Goal: Transaction & Acquisition: Purchase product/service

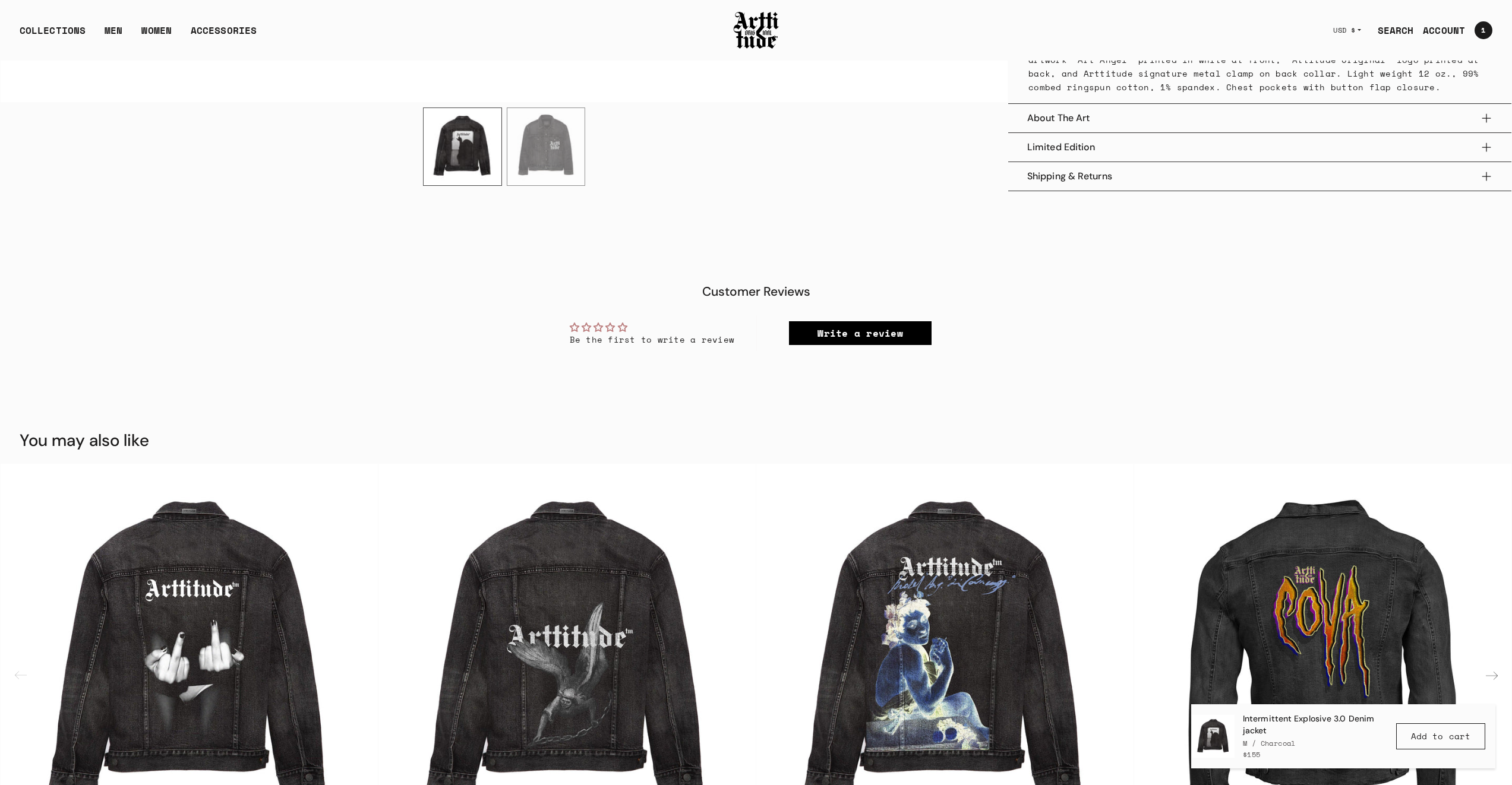
scroll to position [1833, 0]
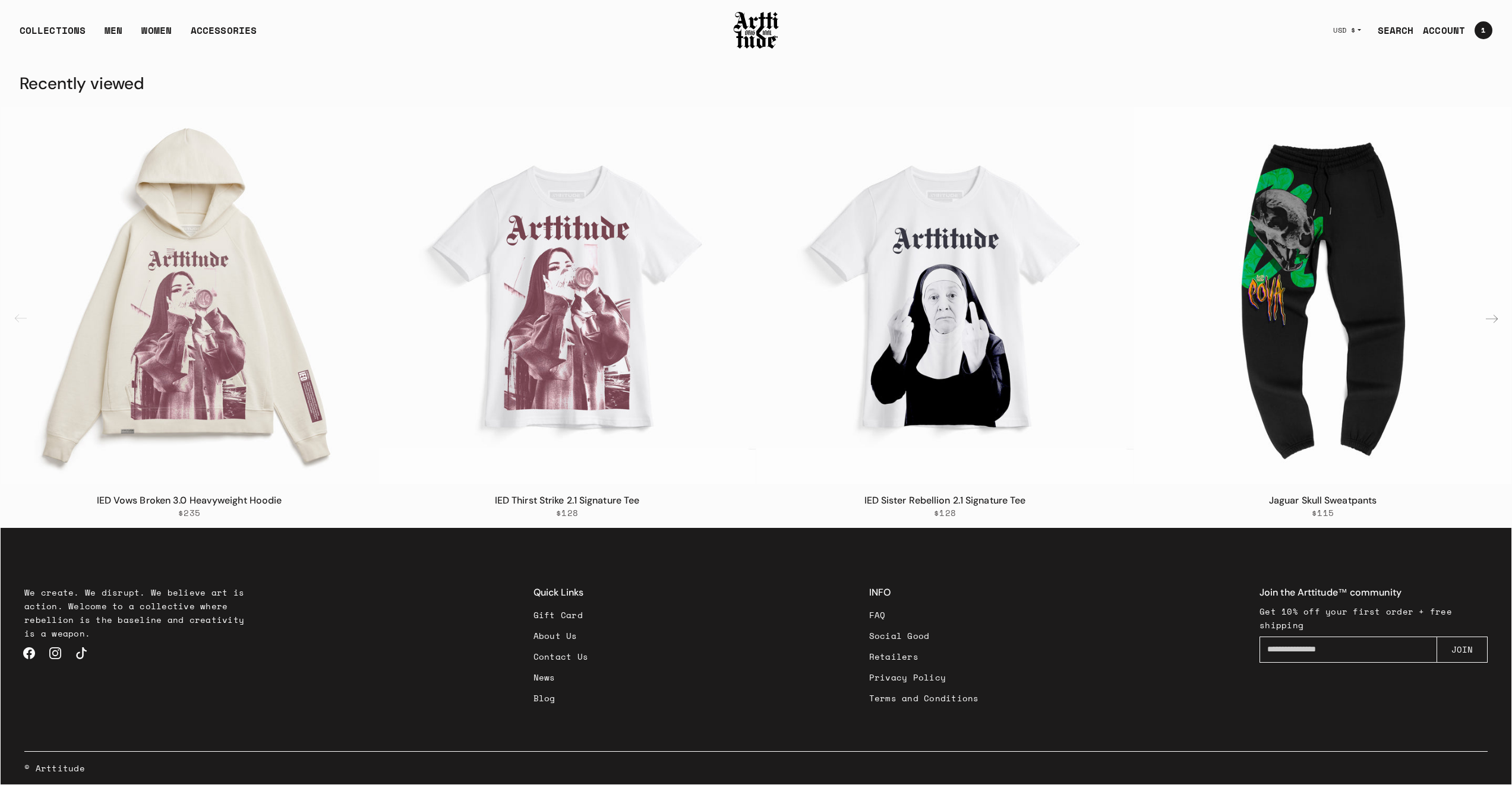
click at [553, 701] on link "Blog" at bounding box center [561, 698] width 55 height 21
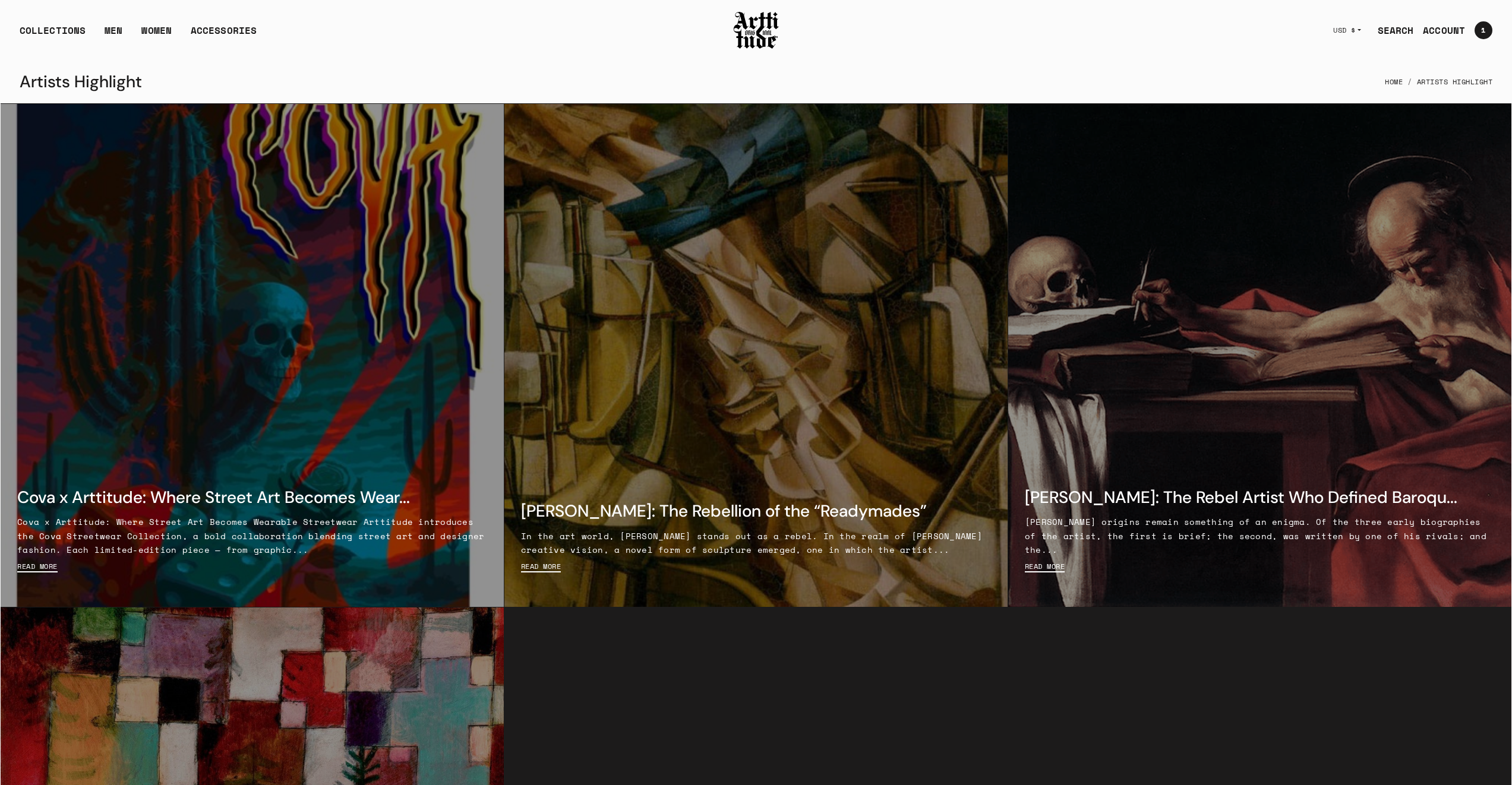
click at [367, 260] on div at bounding box center [252, 356] width 503 height 503
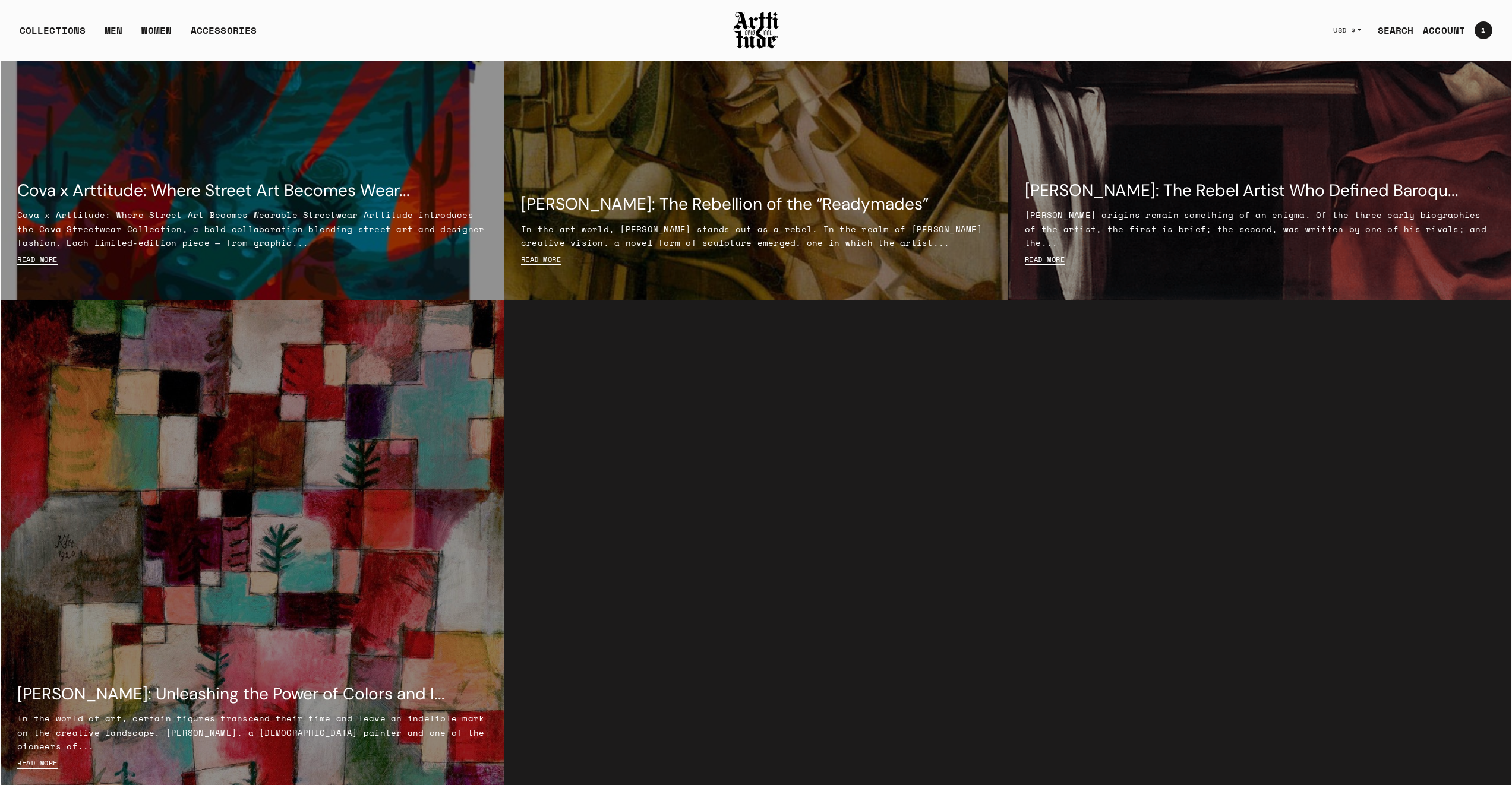
scroll to position [583, 0]
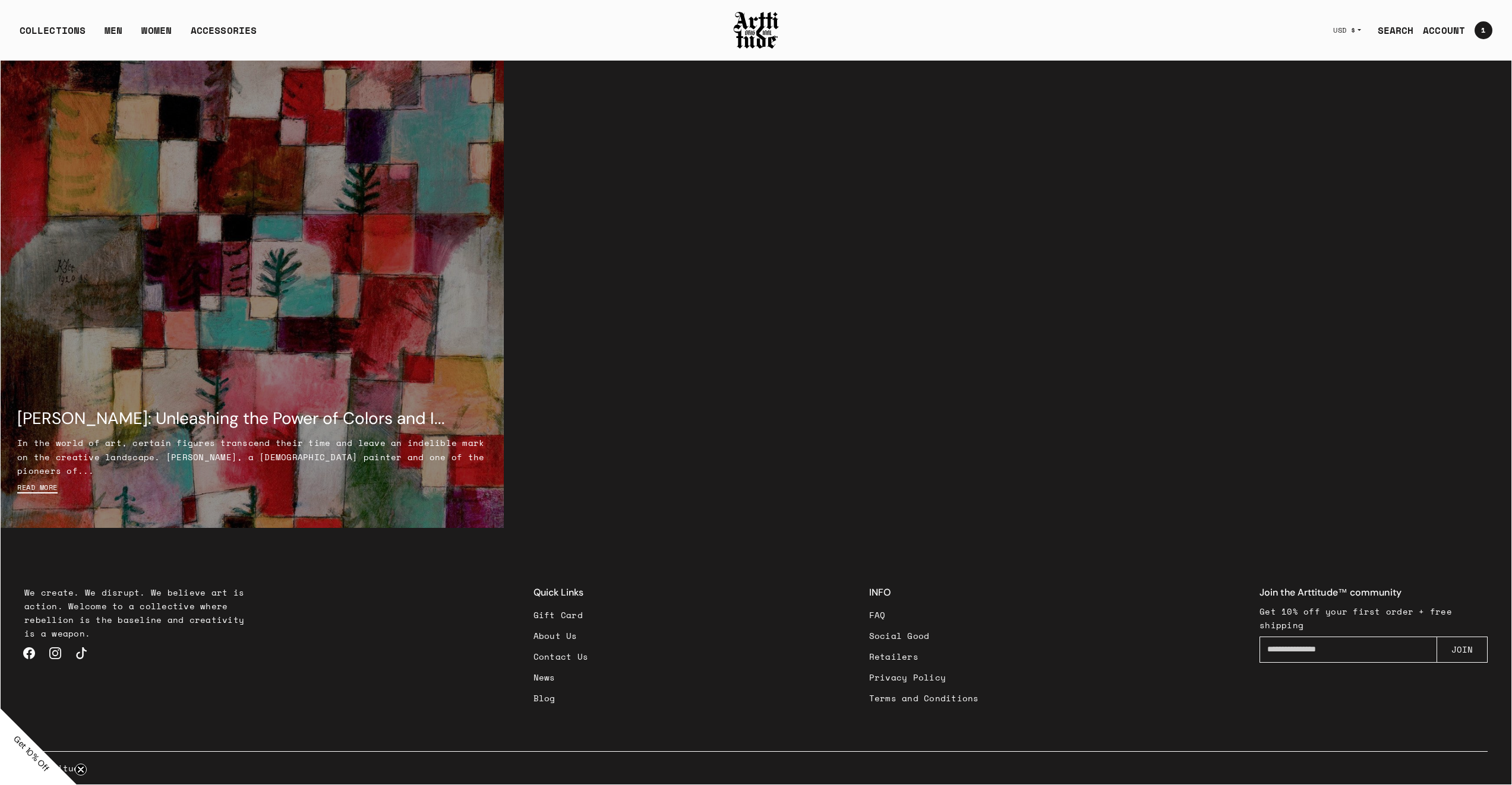
click at [544, 683] on link "News" at bounding box center [561, 677] width 55 height 21
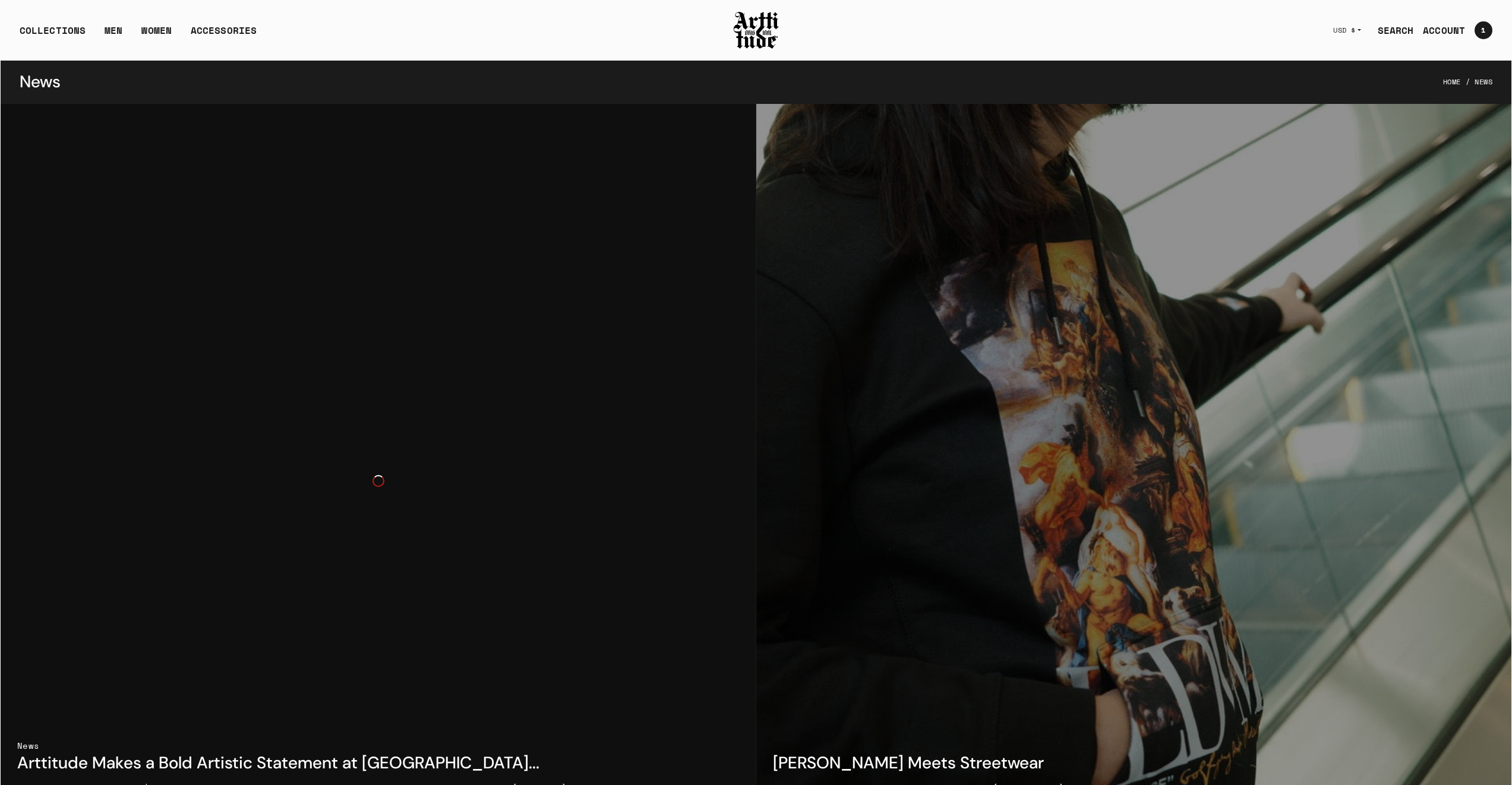
click at [431, 291] on div at bounding box center [378, 481] width 755 height 755
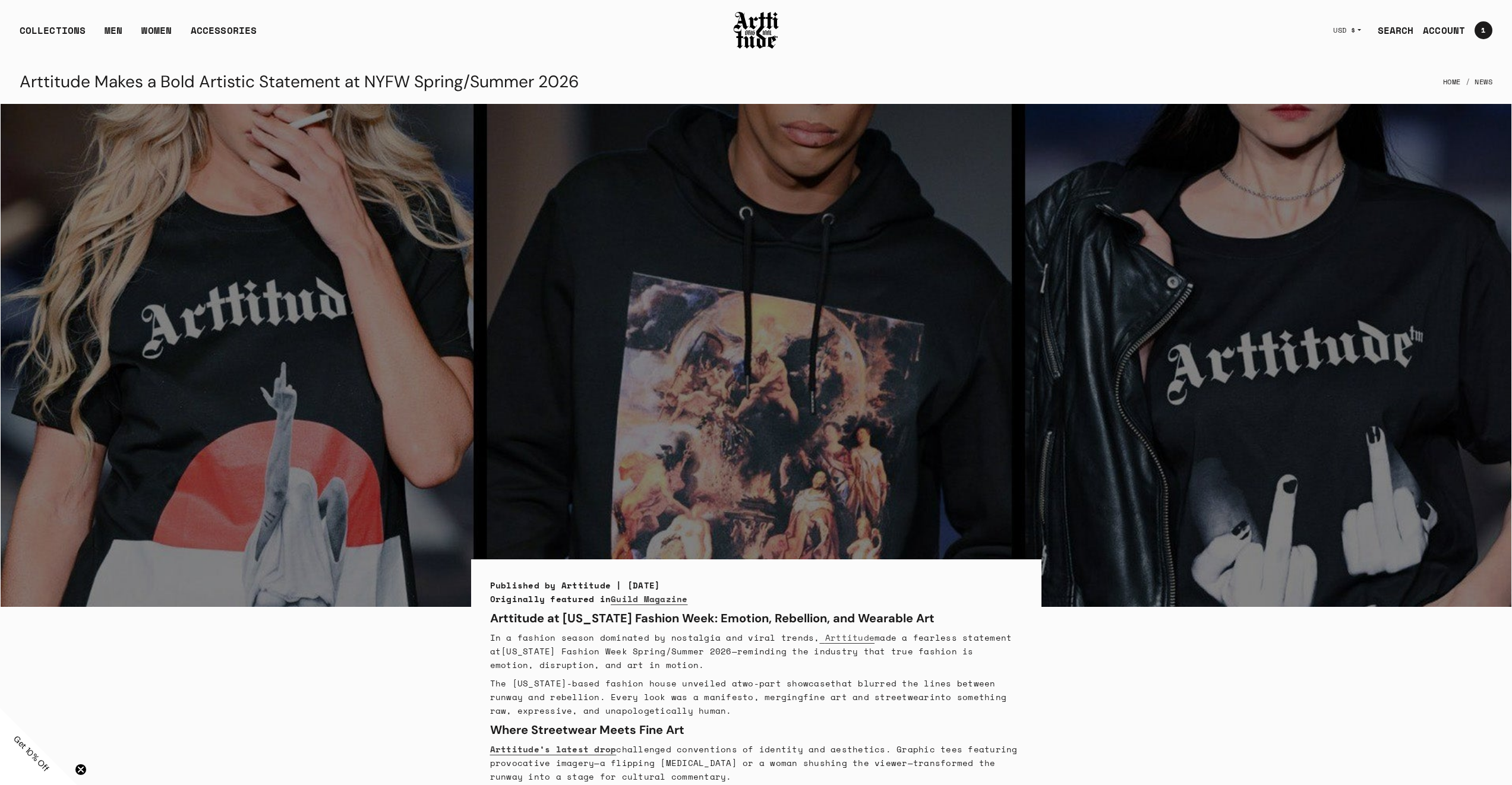
click at [739, 31] on img at bounding box center [756, 30] width 48 height 40
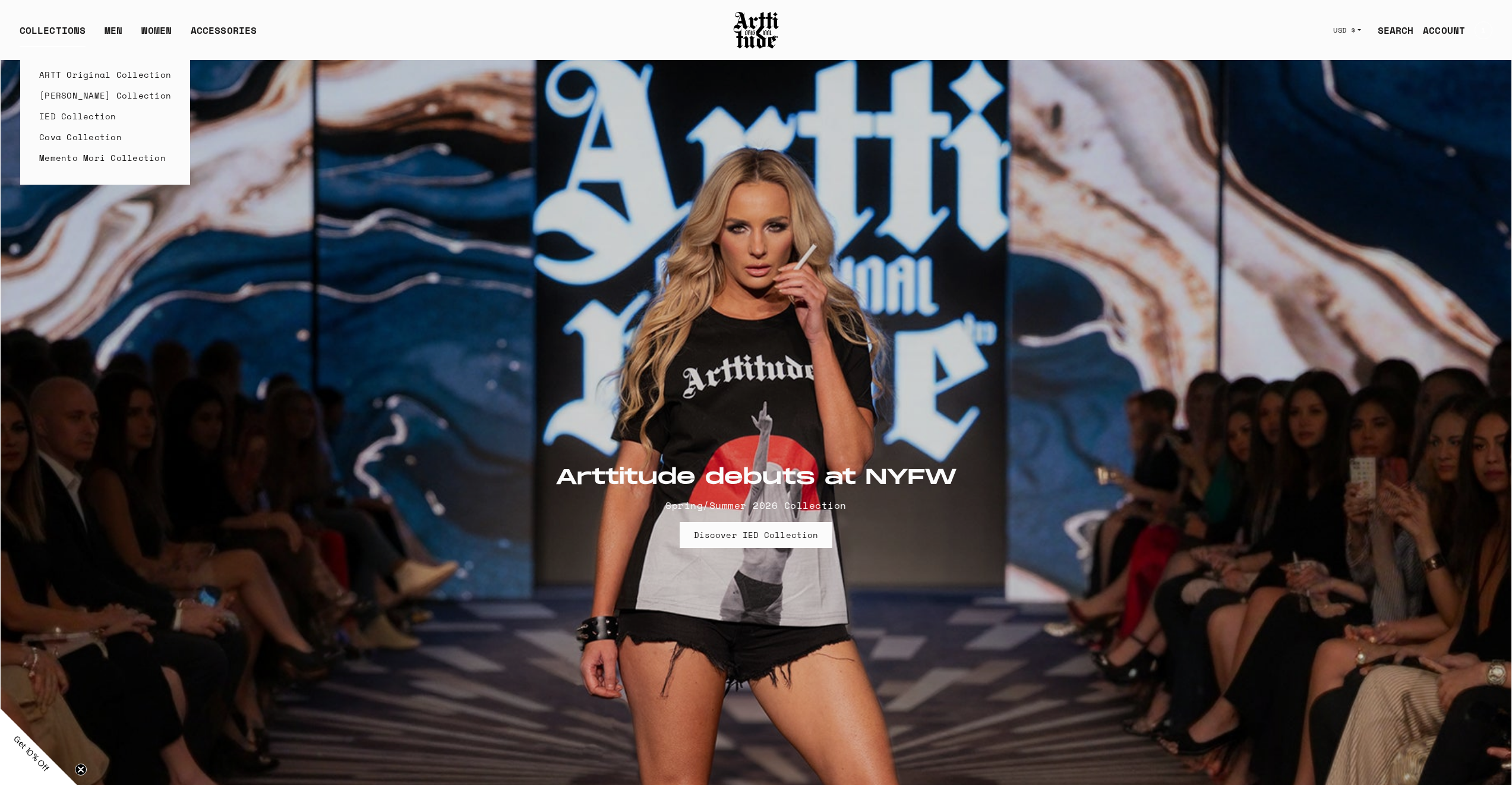
click at [83, 75] on link "ARTT Original Collection" at bounding box center [105, 75] width 132 height 21
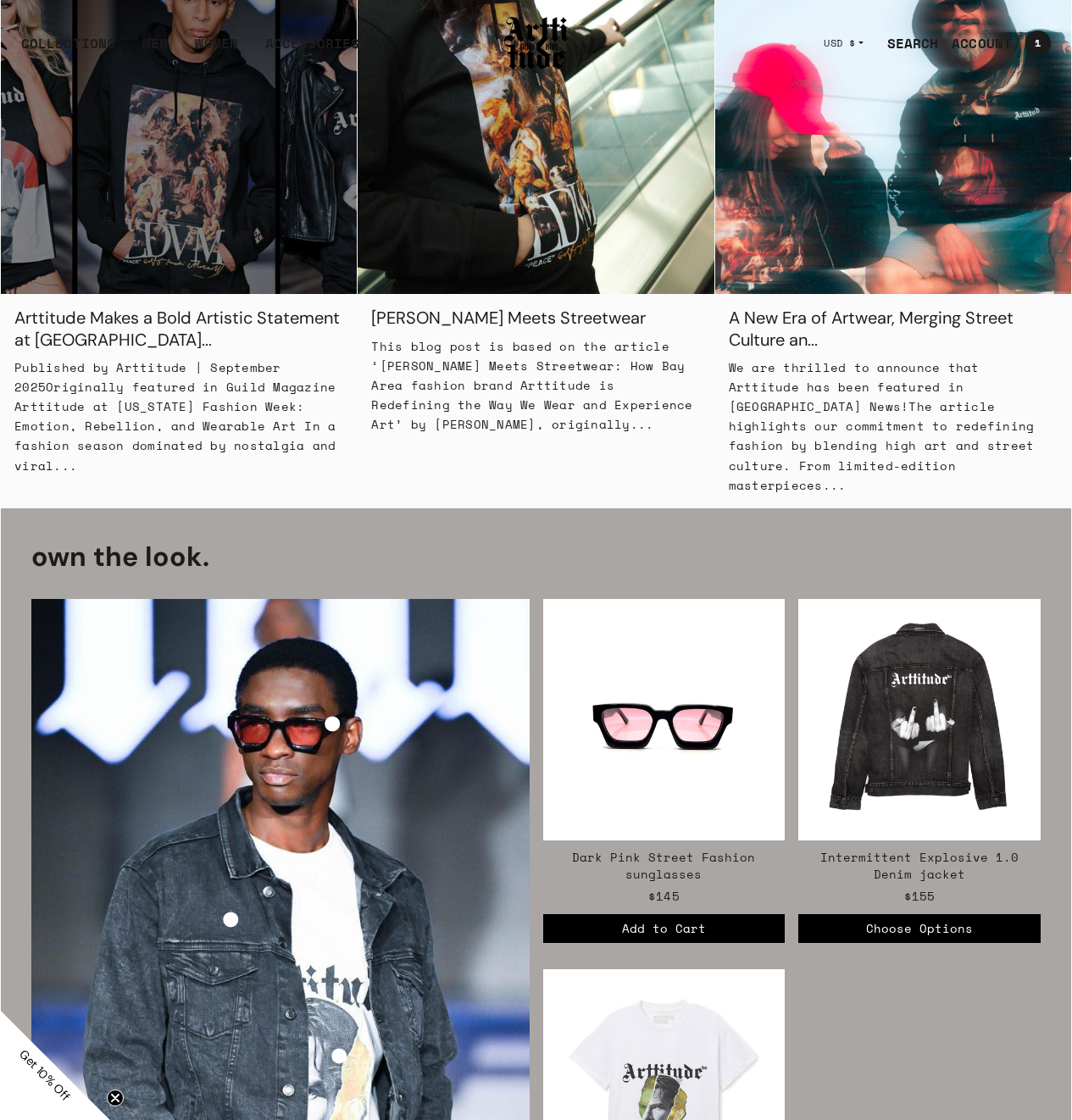
scroll to position [1931, 0]
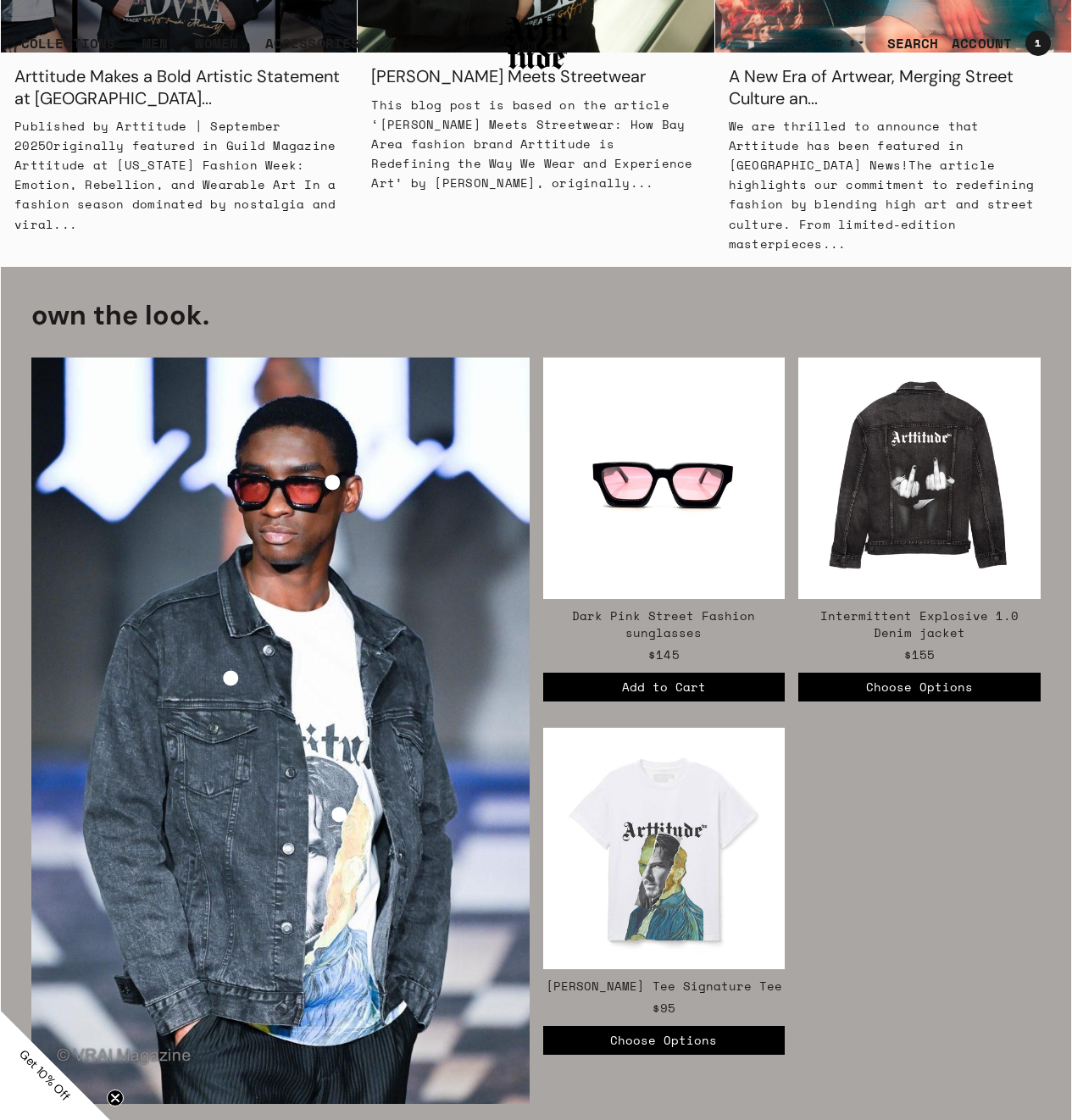
click at [634, 468] on img "Dark Pink Street Fashion sunglasses" at bounding box center [664, 479] width 242 height 242
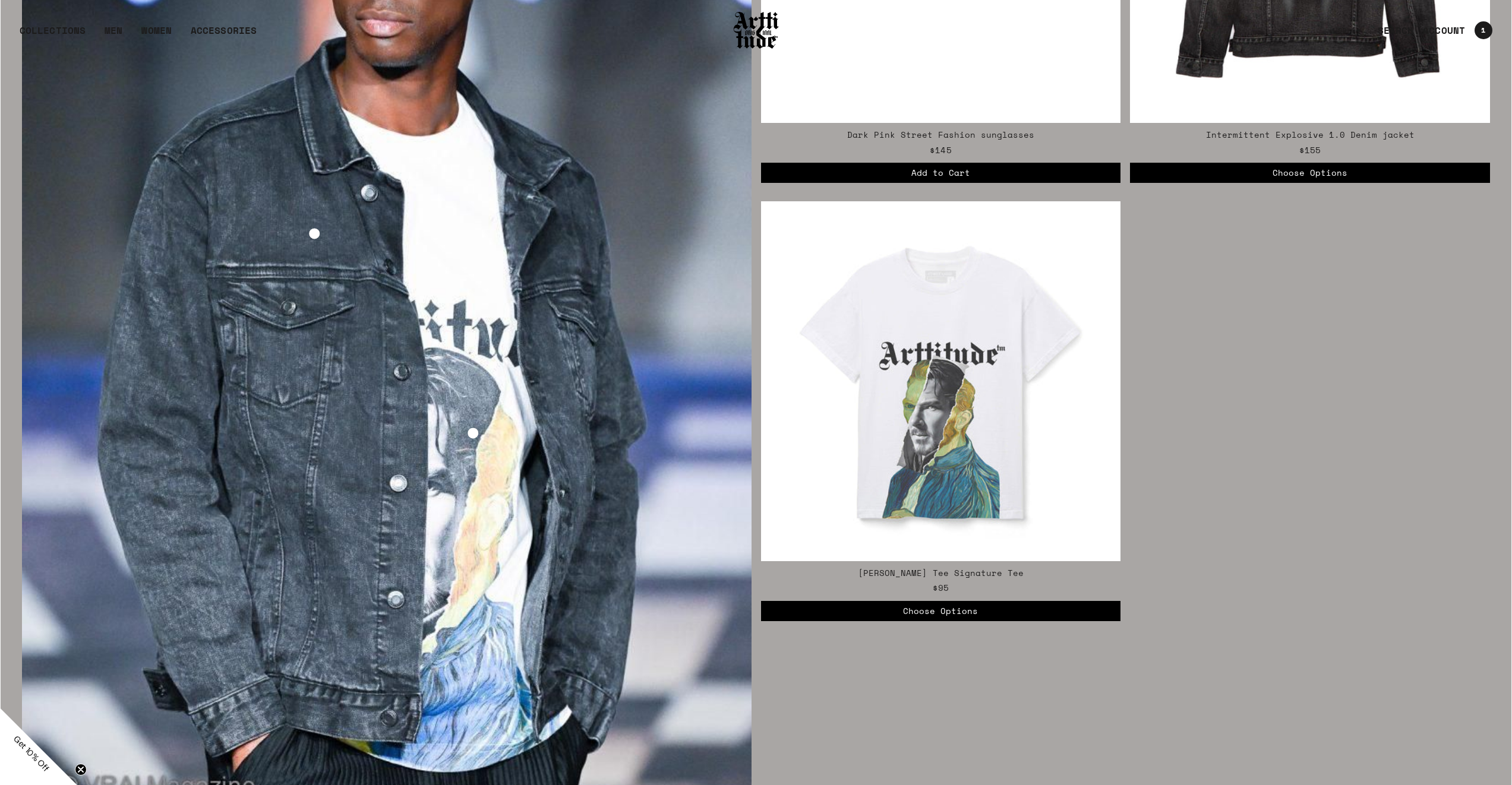
scroll to position [2861, 0]
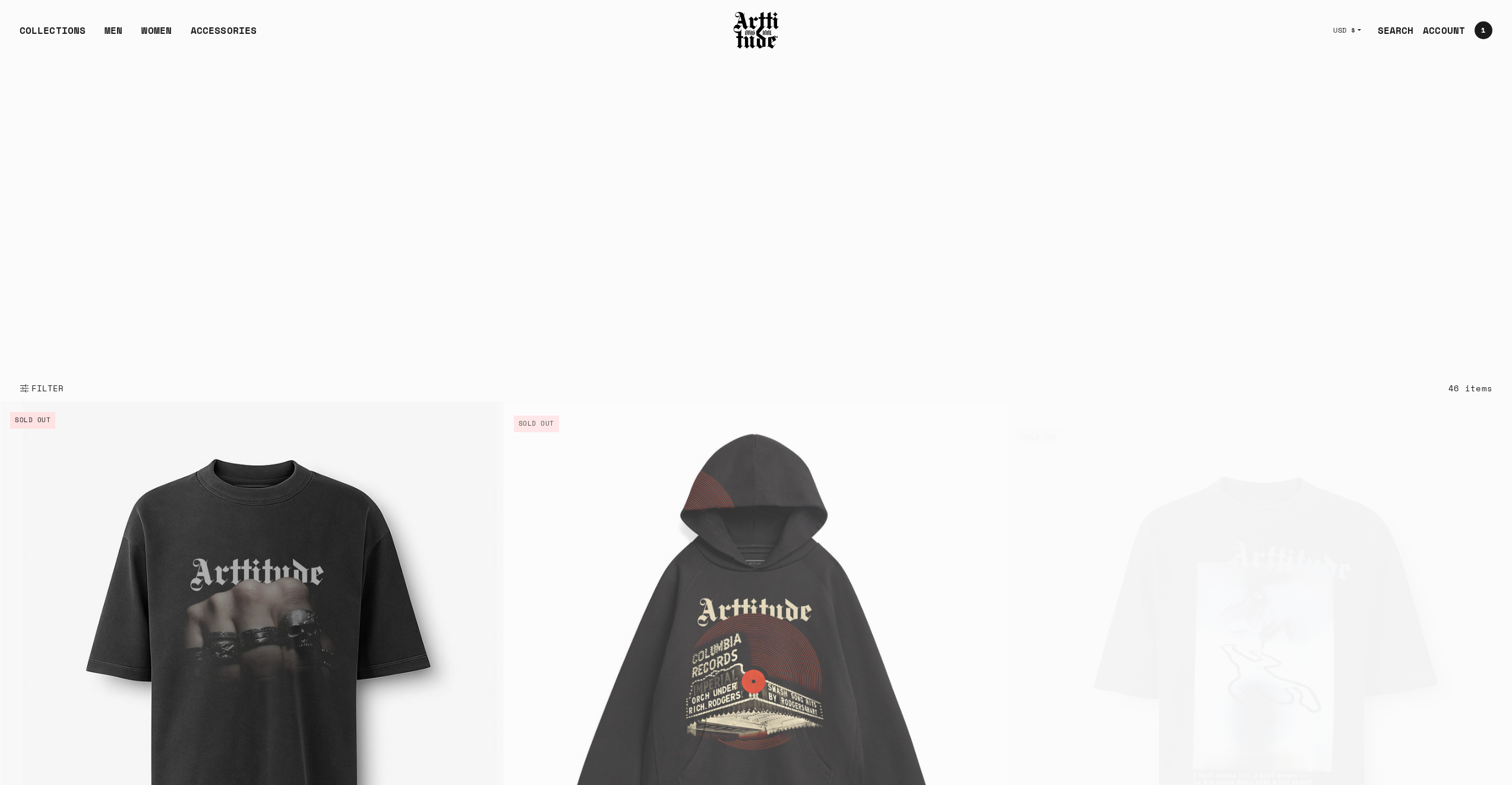
scroll to position [103, 0]
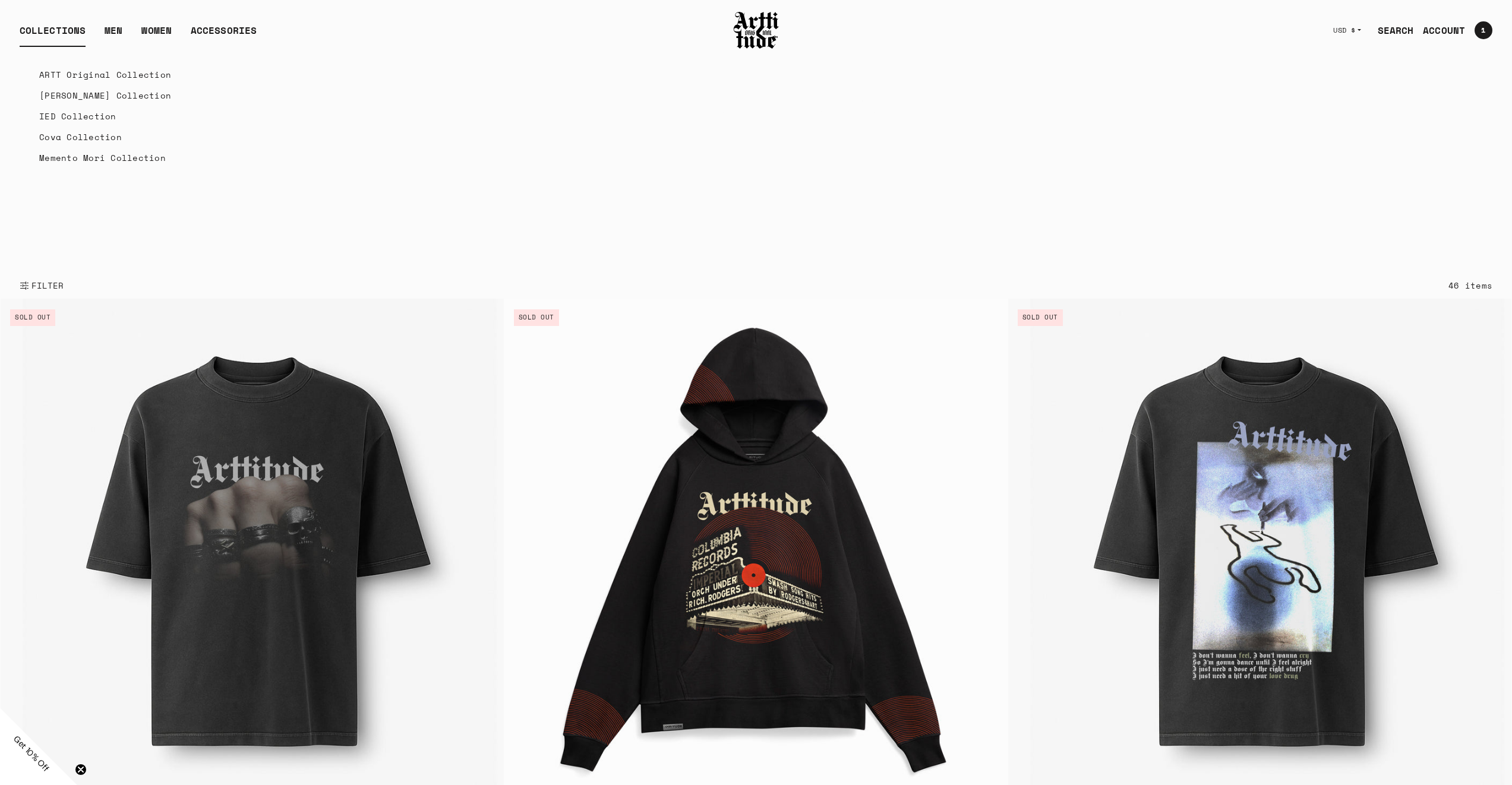
click at [65, 93] on link "[PERSON_NAME] Collection" at bounding box center [105, 95] width 132 height 21
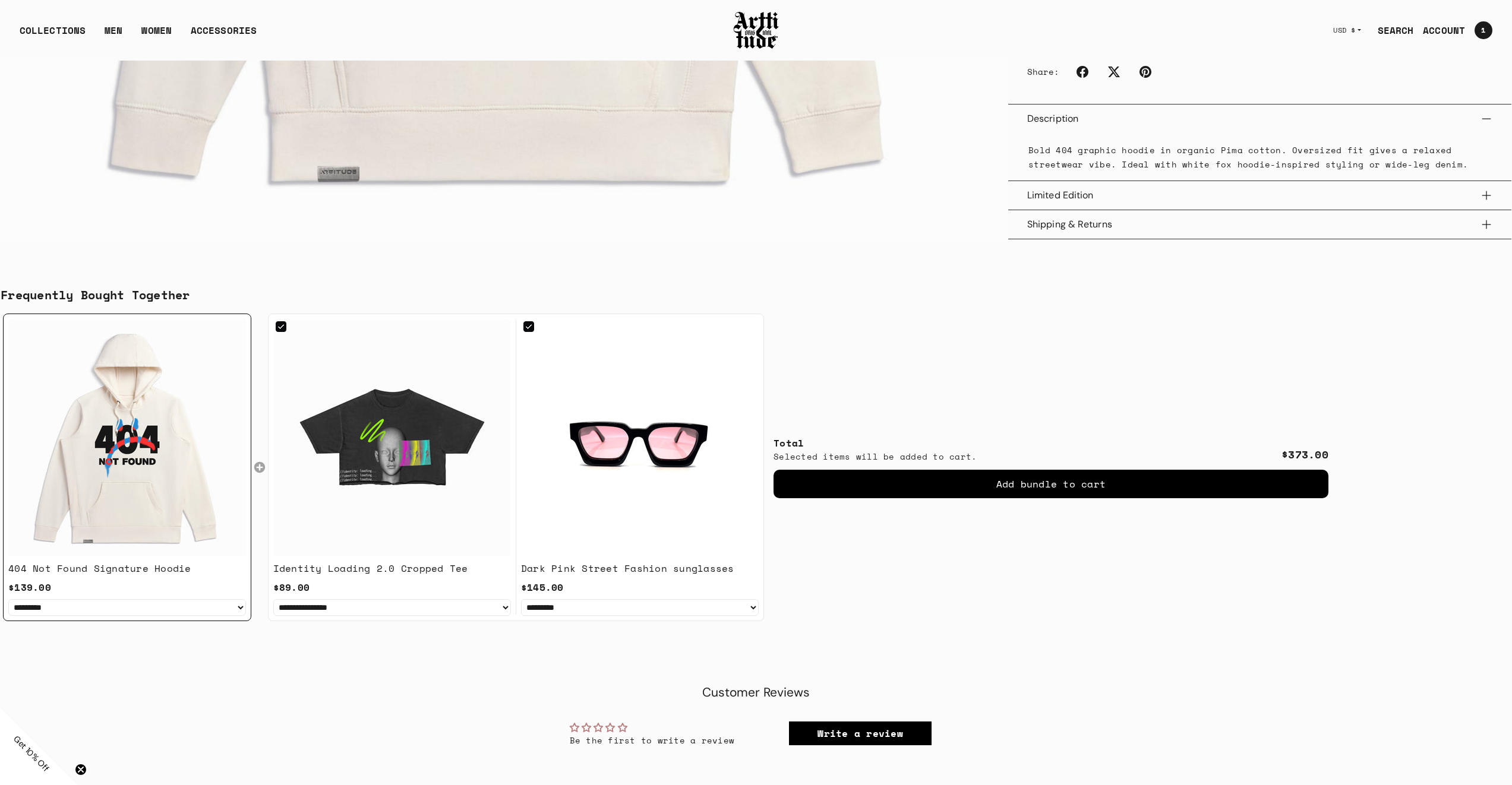
scroll to position [973, 0]
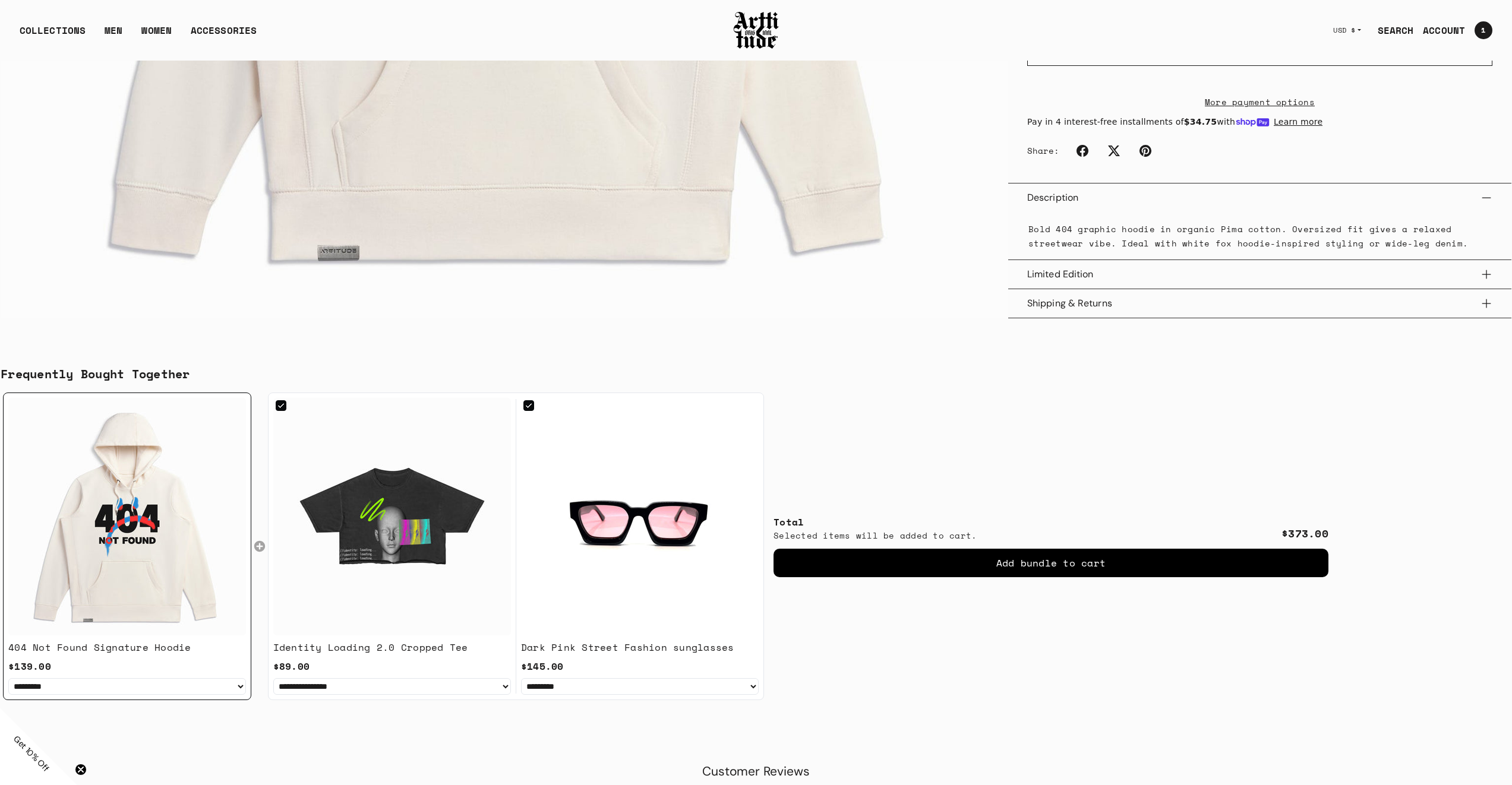
scroll to position [994, 0]
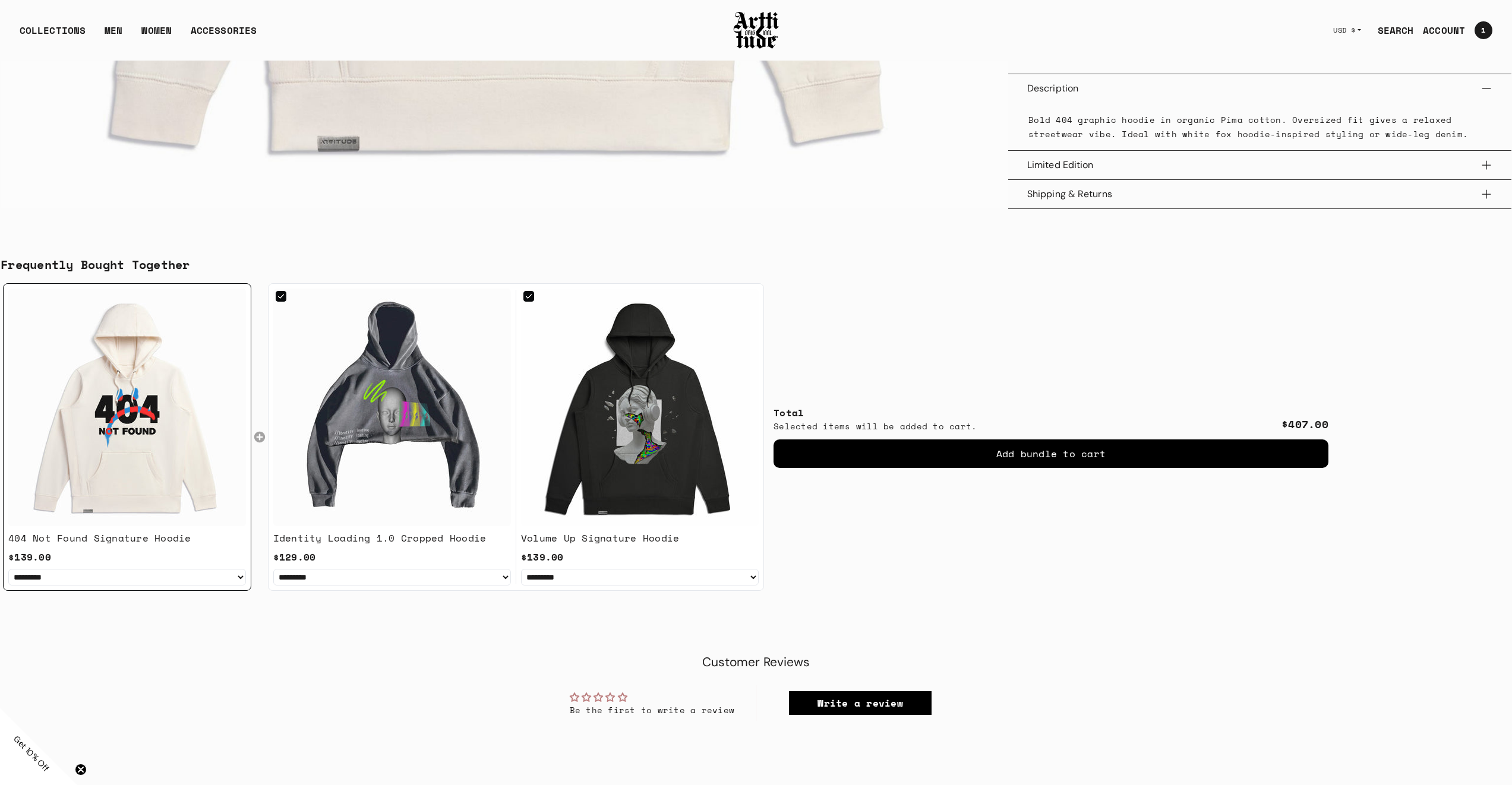
scroll to position [940, 0]
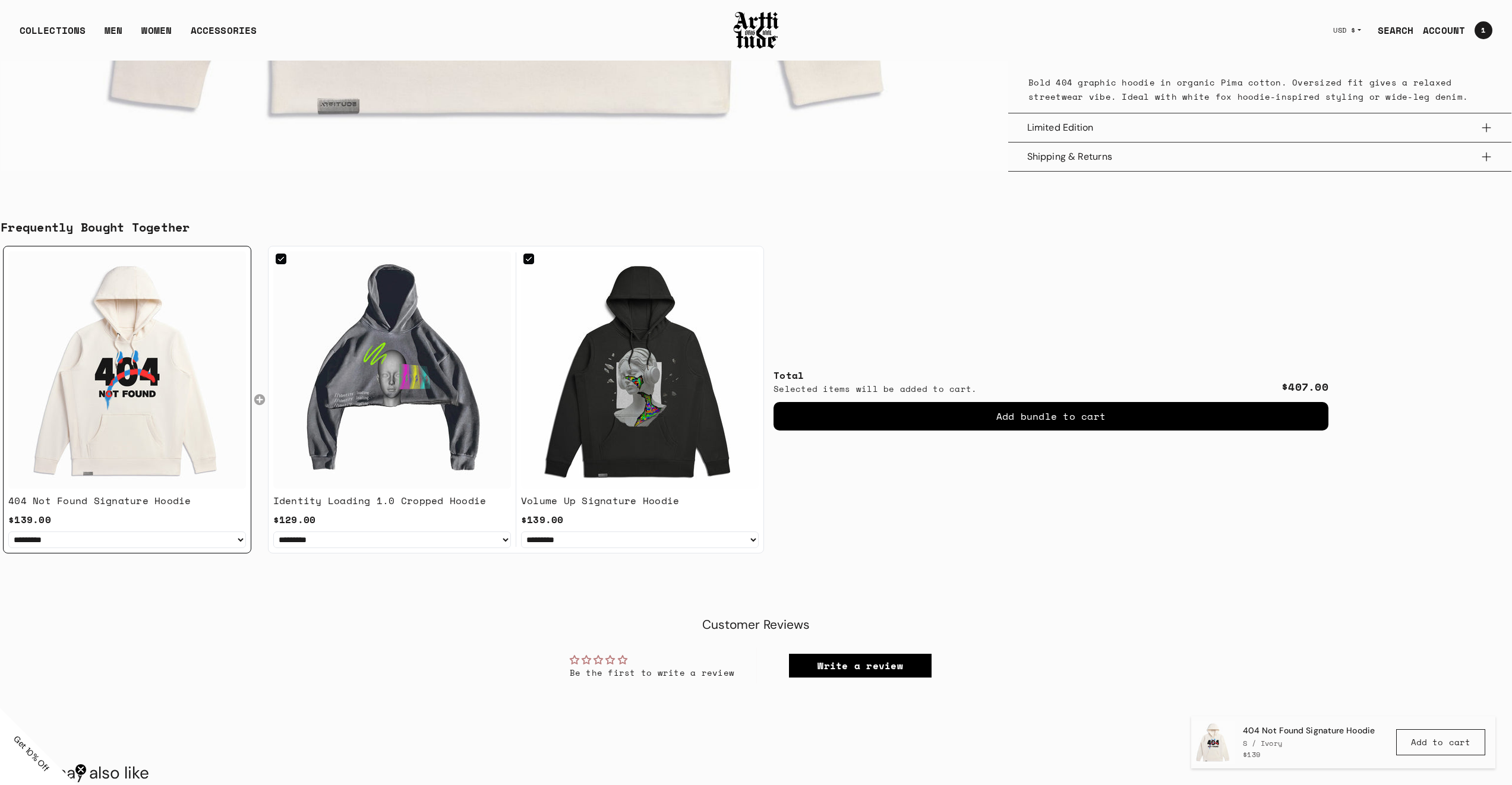
click at [529, 258] on div at bounding box center [528, 257] width 7 height 7
click at [284, 260] on div at bounding box center [281, 259] width 11 height 11
click at [522, 256] on img at bounding box center [640, 370] width 238 height 238
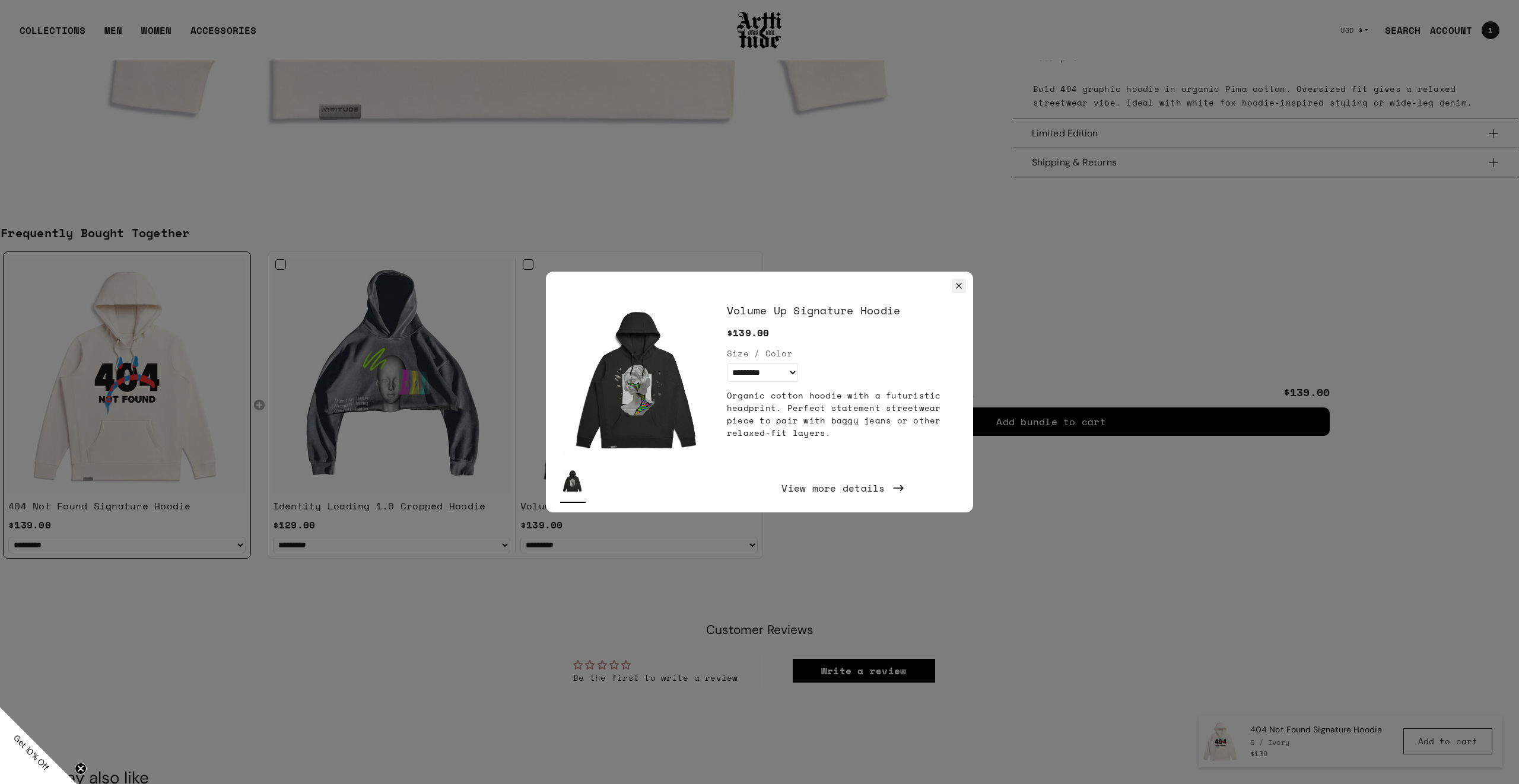
click at [954, 283] on icon "Close" at bounding box center [959, 286] width 10 height 10
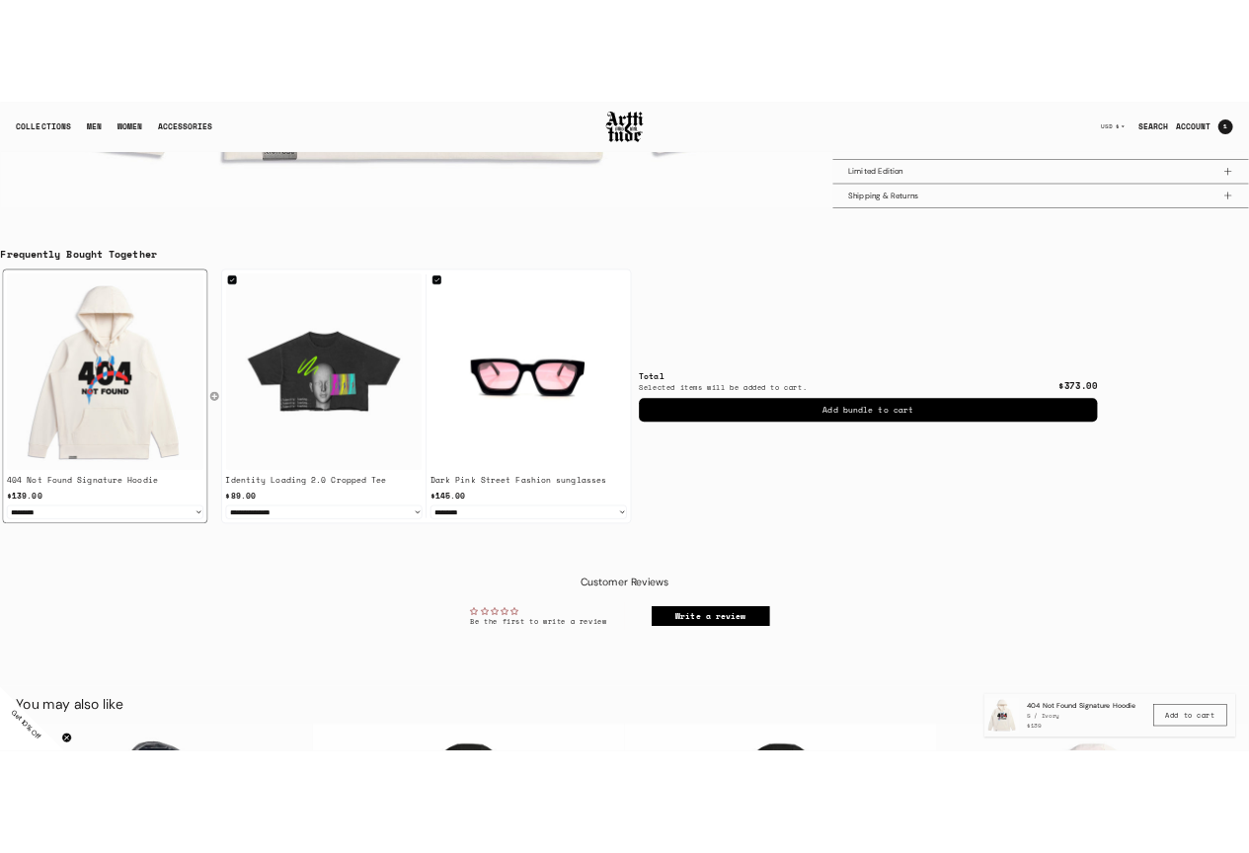
scroll to position [1811, 0]
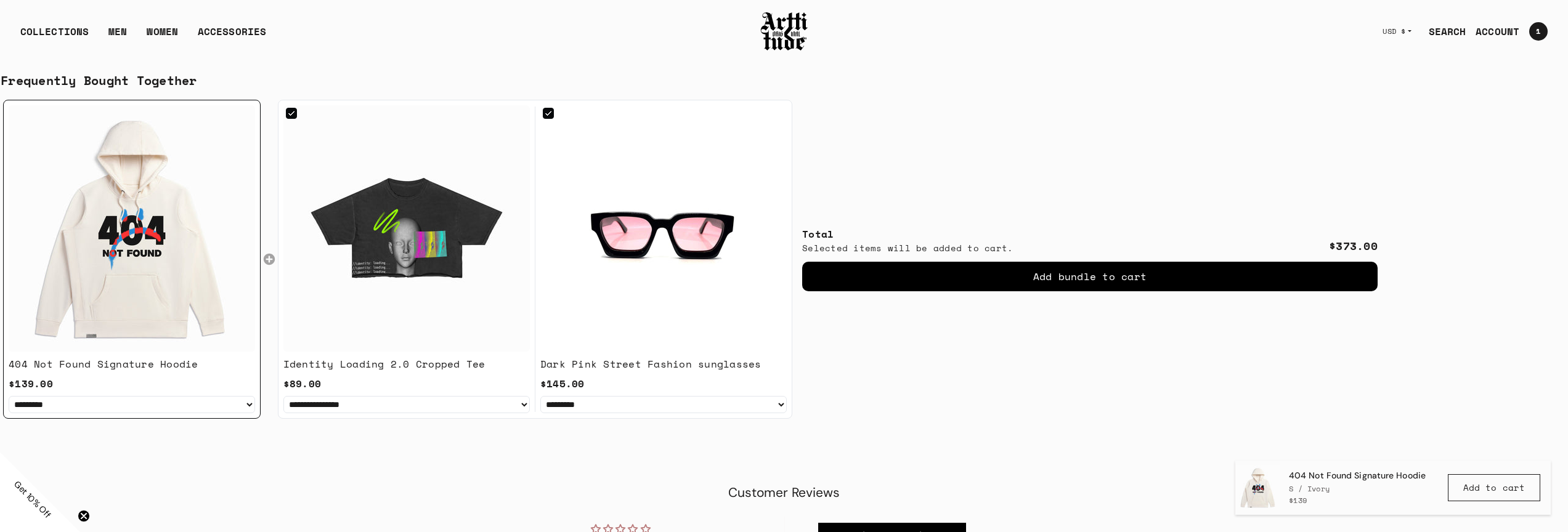
click at [881, 324] on div "Total Selected items will be added to cart. $373.00 Add bundle to cart" at bounding box center [1090, 259] width 576 height 302
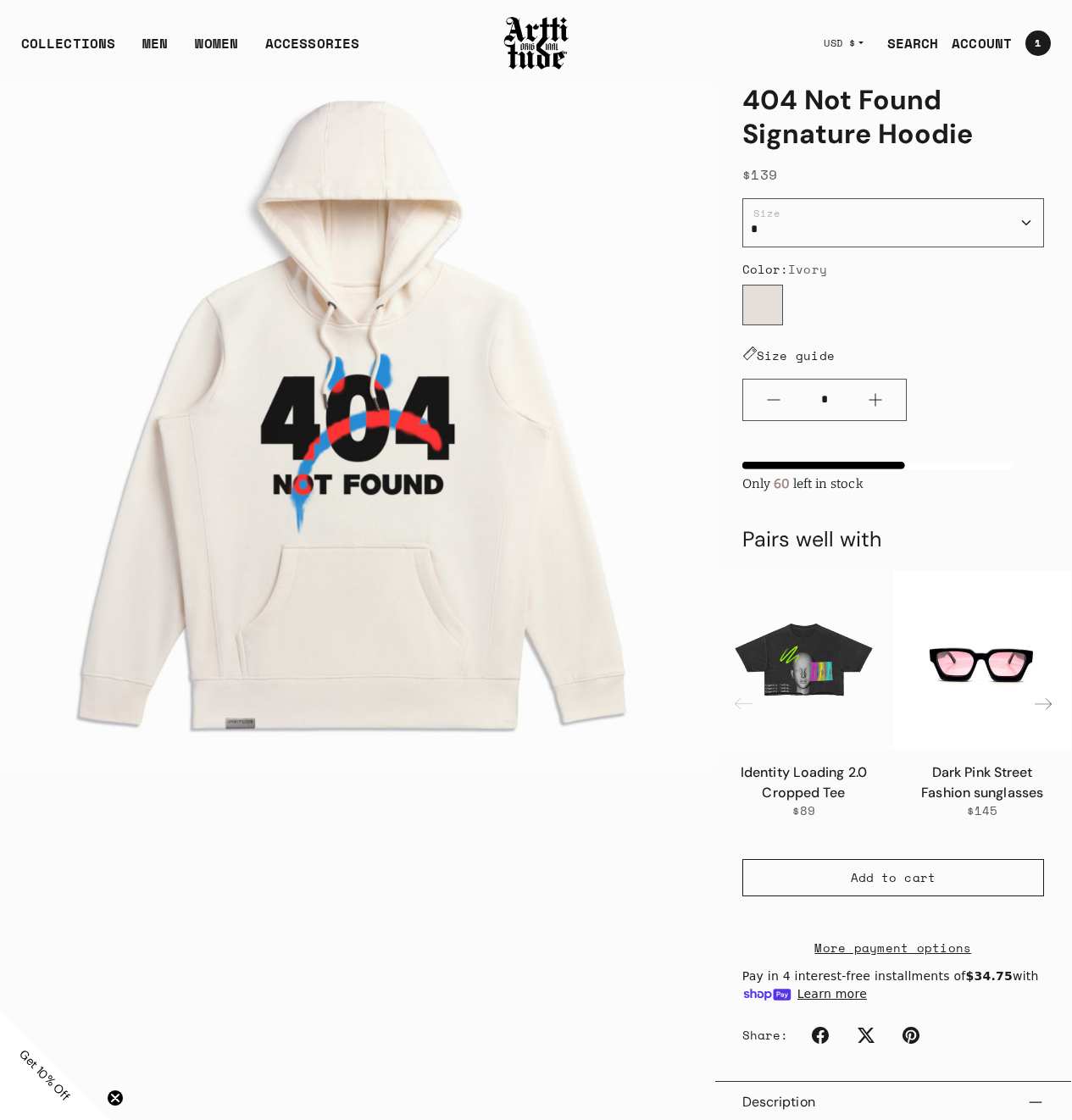
scroll to position [95, 0]
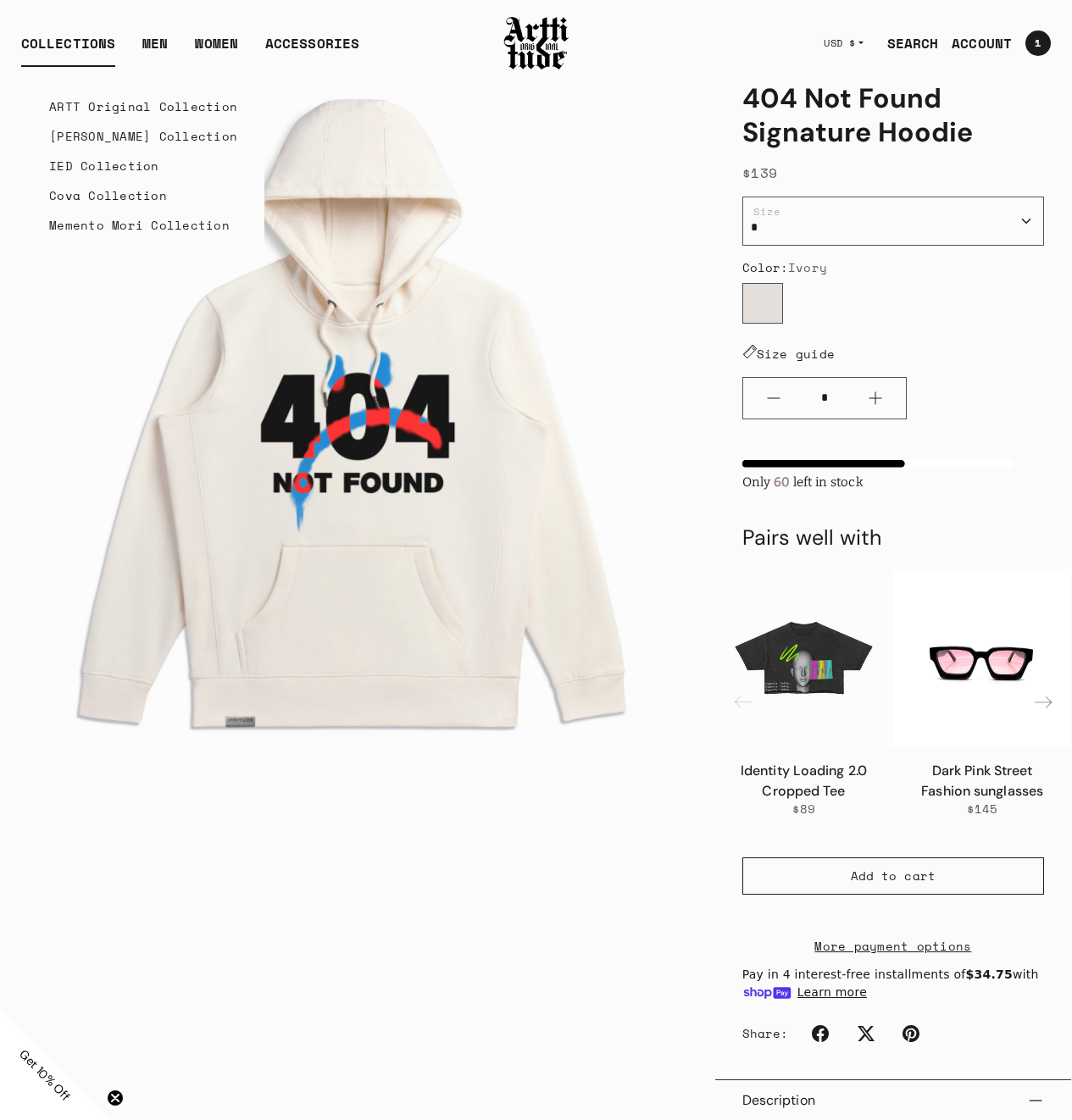
click at [95, 157] on link "IED Collection" at bounding box center [142, 166] width 188 height 30
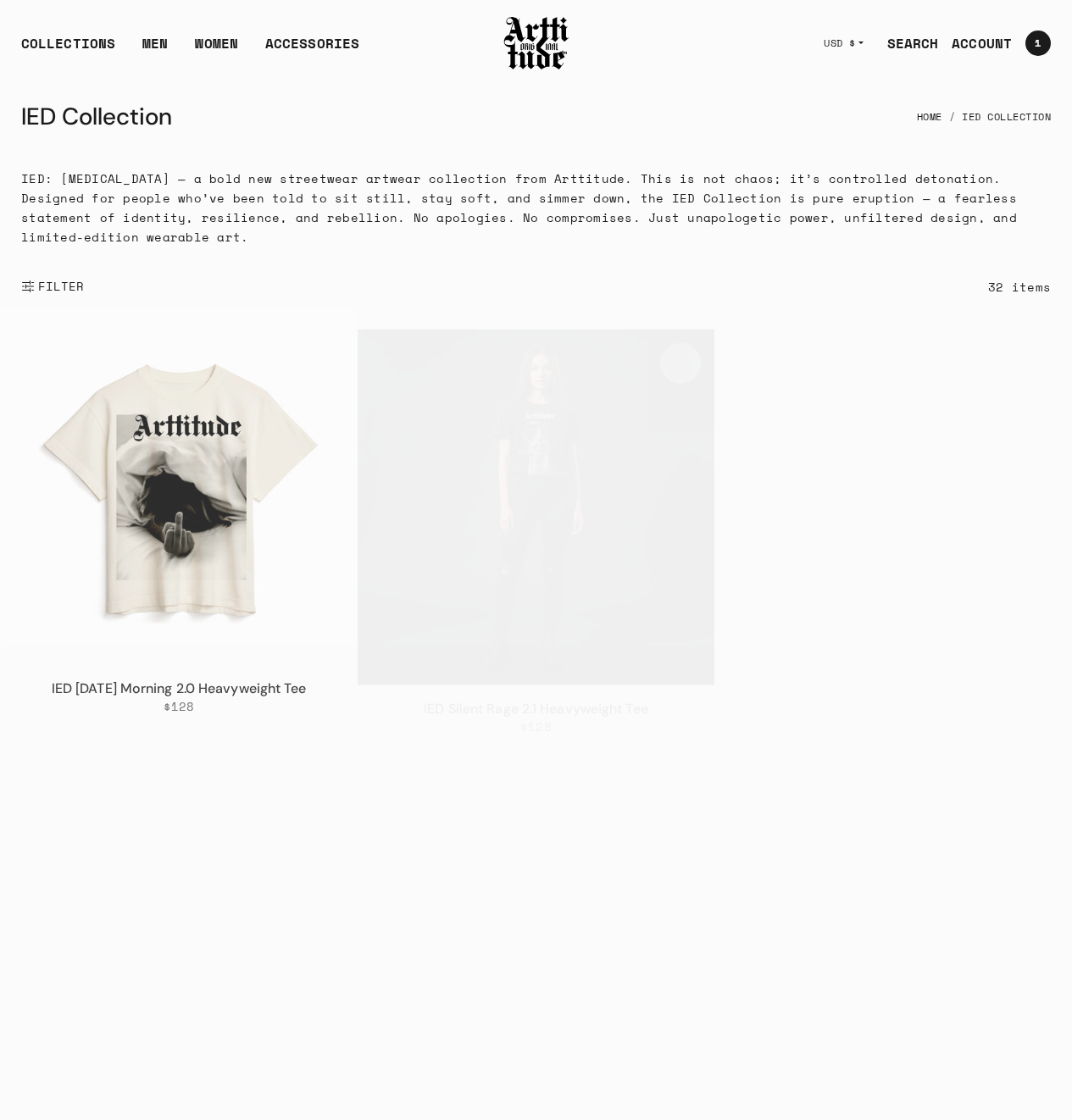
click at [188, 464] on img at bounding box center [179, 487] width 356 height 356
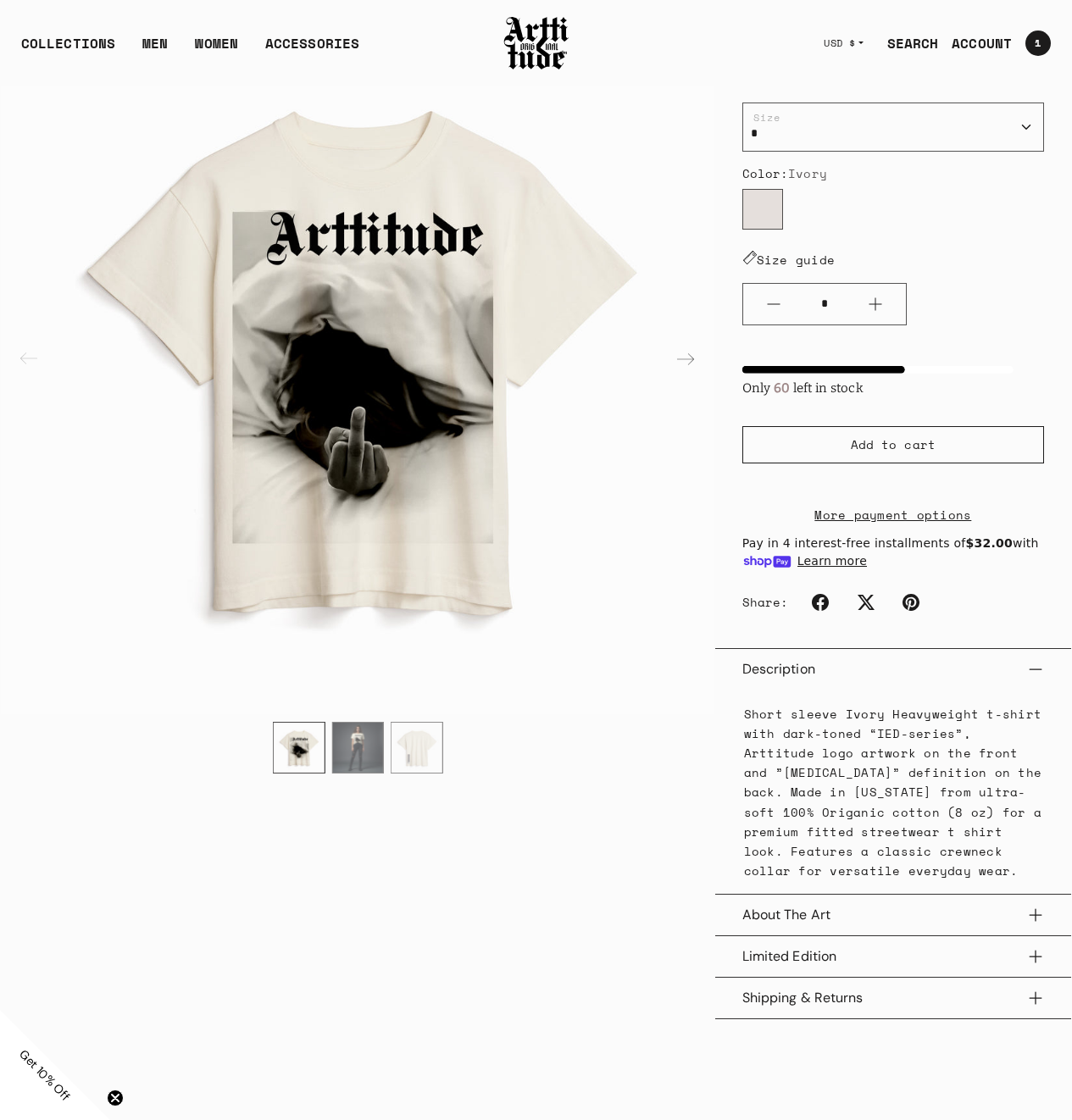
scroll to position [67, 0]
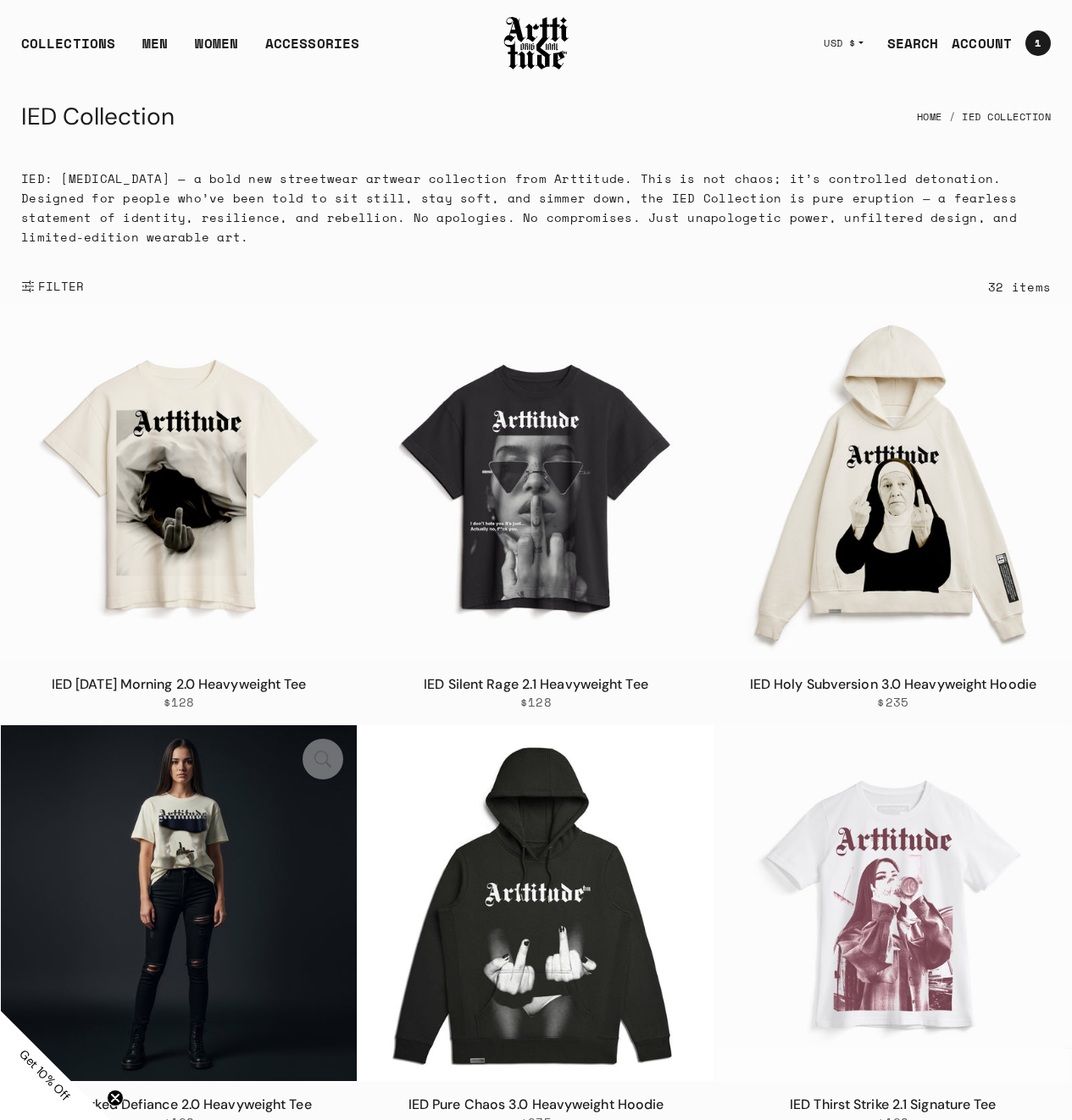
click at [257, 829] on img at bounding box center [179, 903] width 356 height 356
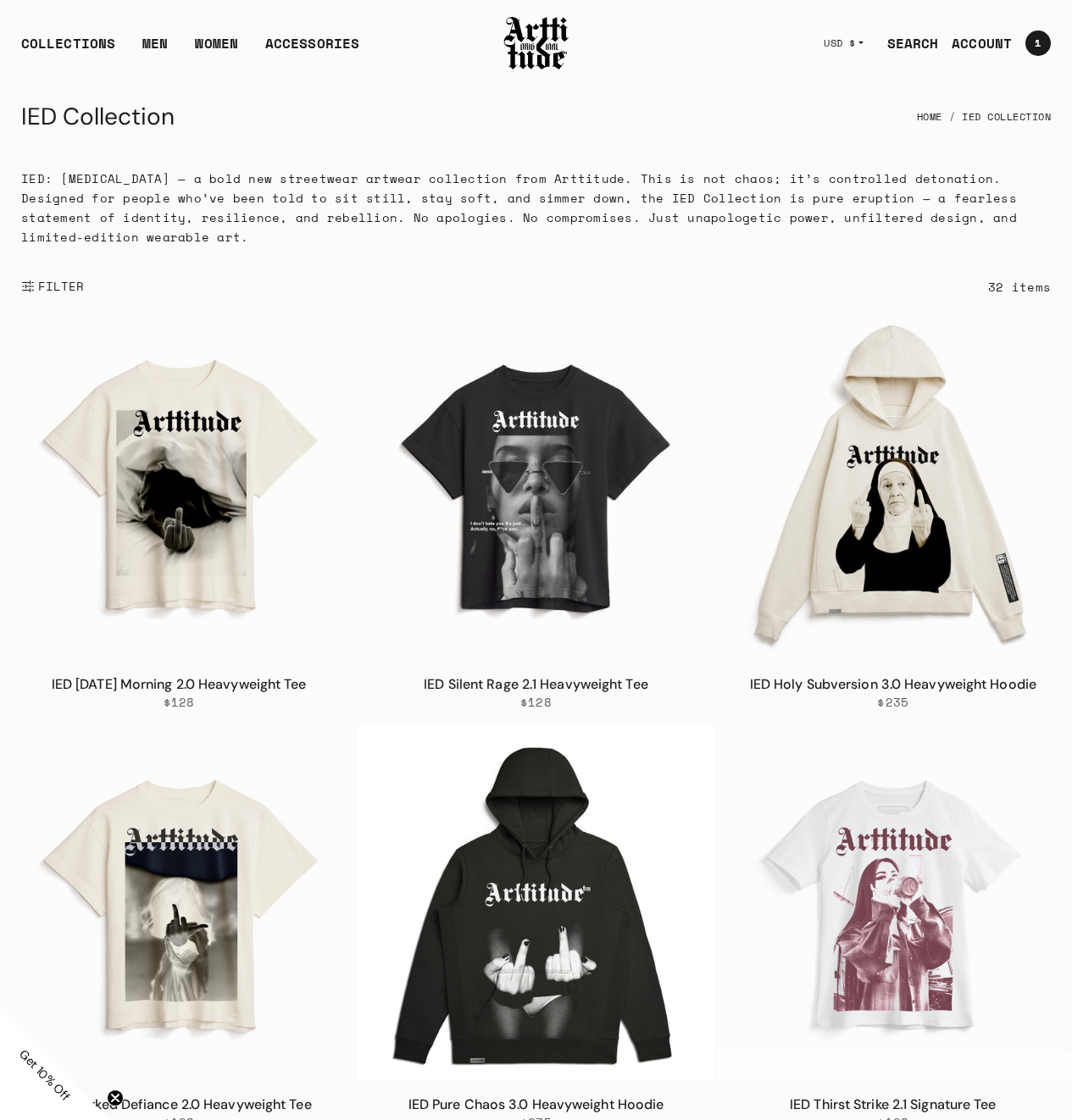
click at [1039, 39] on div "1 1" at bounding box center [1038, 44] width 26 height 26
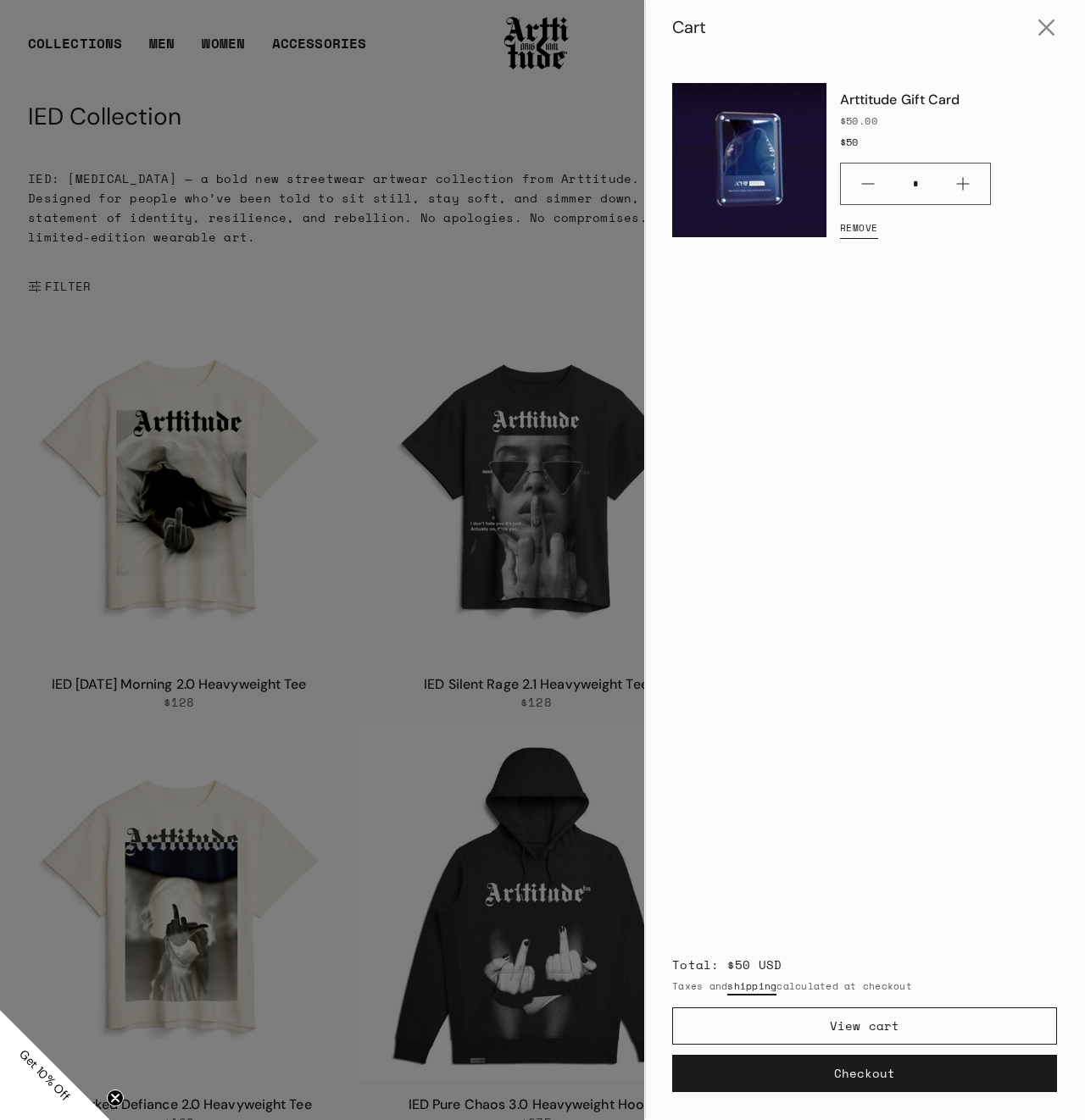
click at [592, 104] on div at bounding box center [542, 560] width 1085 height 1120
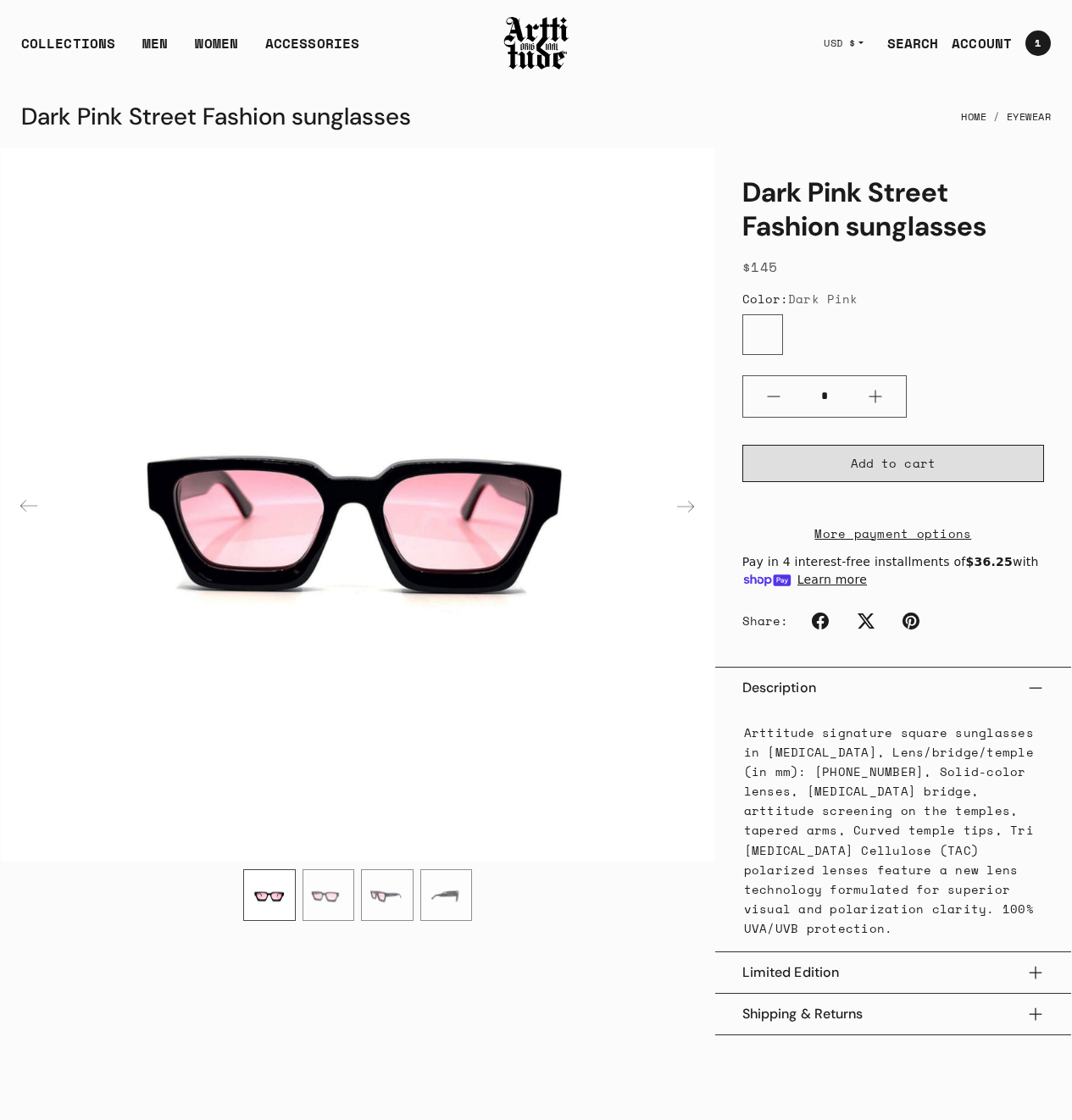
click at [862, 475] on button "Add to cart" at bounding box center [893, 463] width 301 height 37
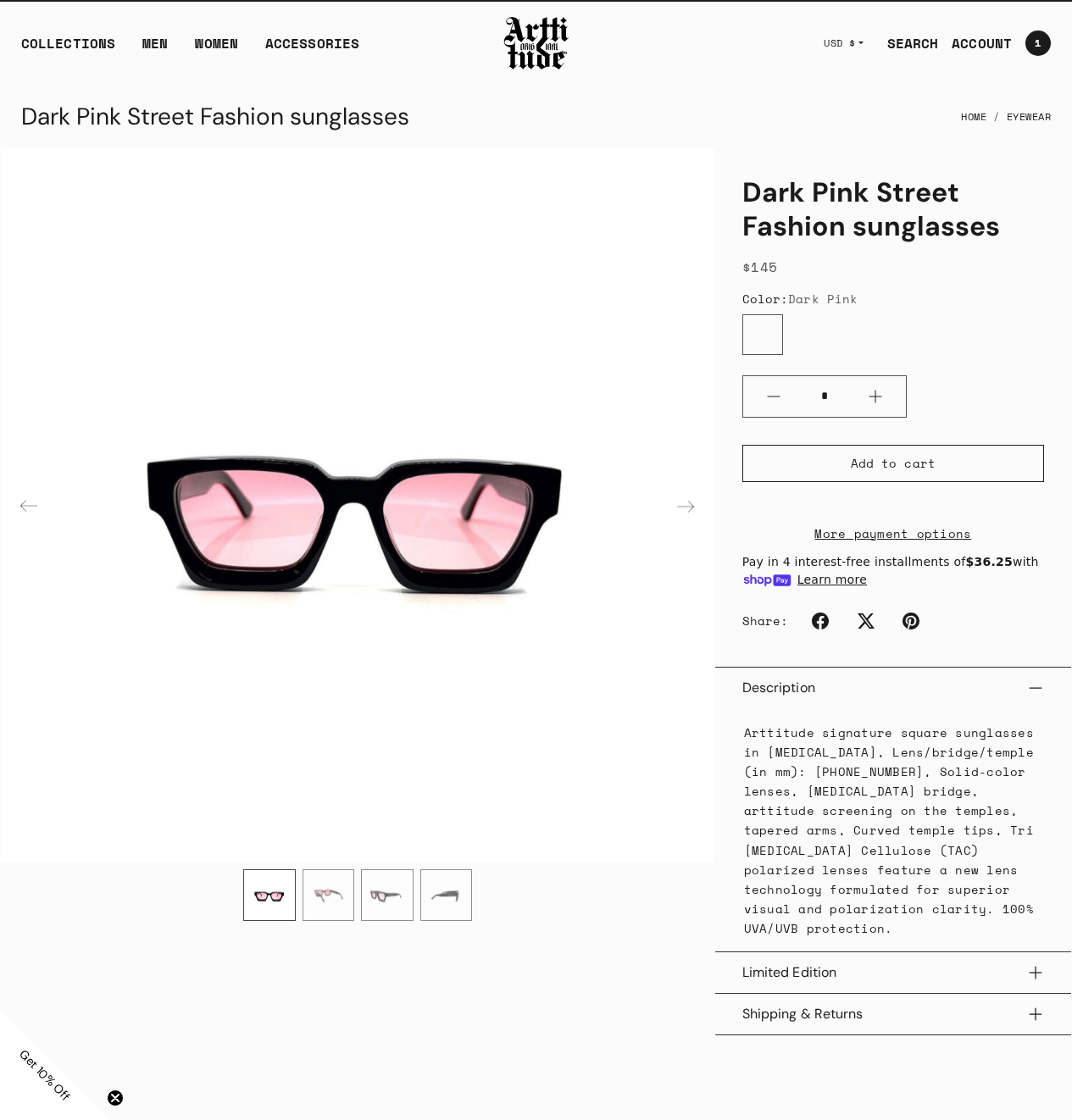
click at [1034, 44] on span "1" at bounding box center [1037, 43] width 6 height 10
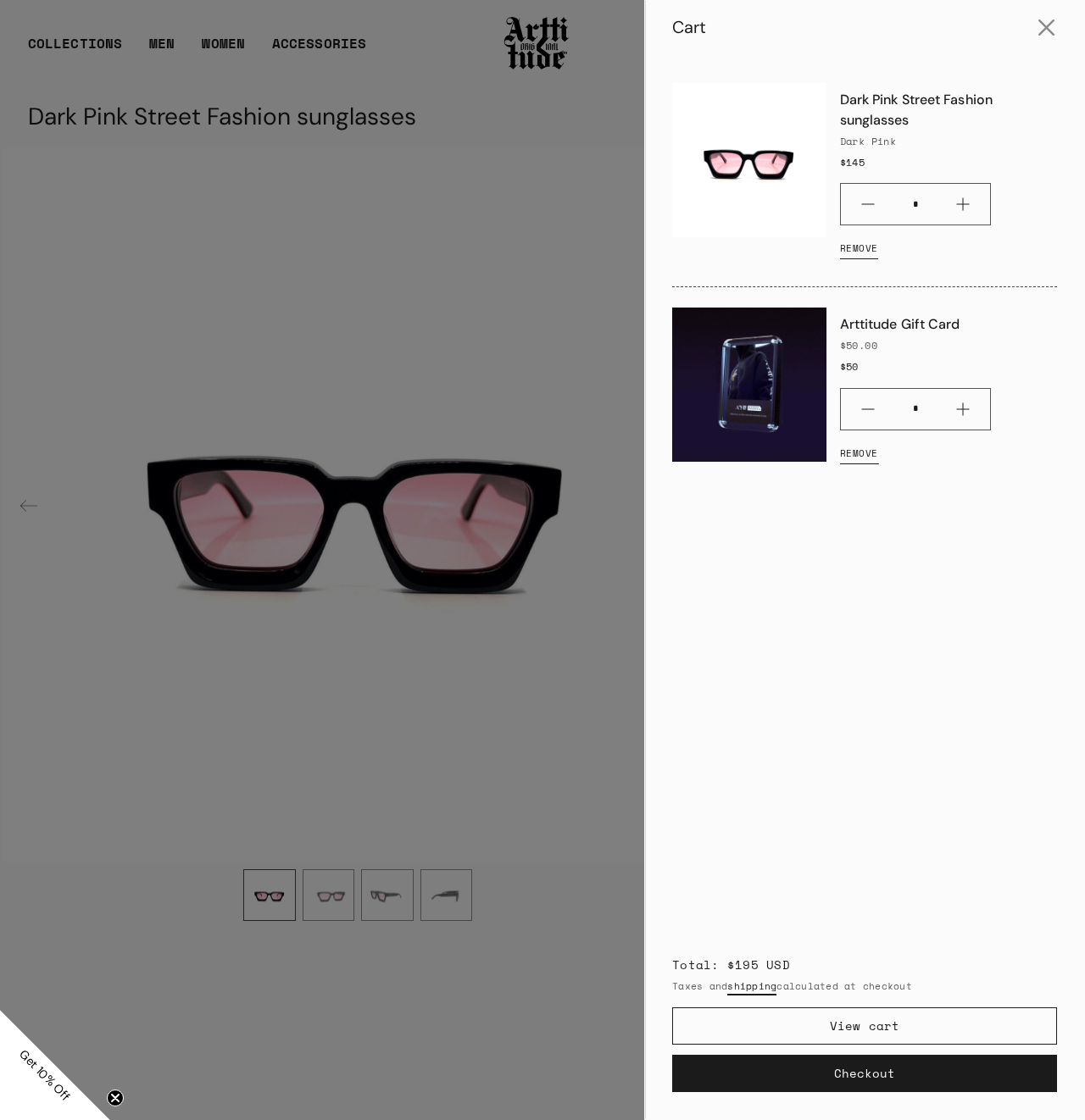
click at [865, 453] on link "Remove" at bounding box center [858, 453] width 38 height 33
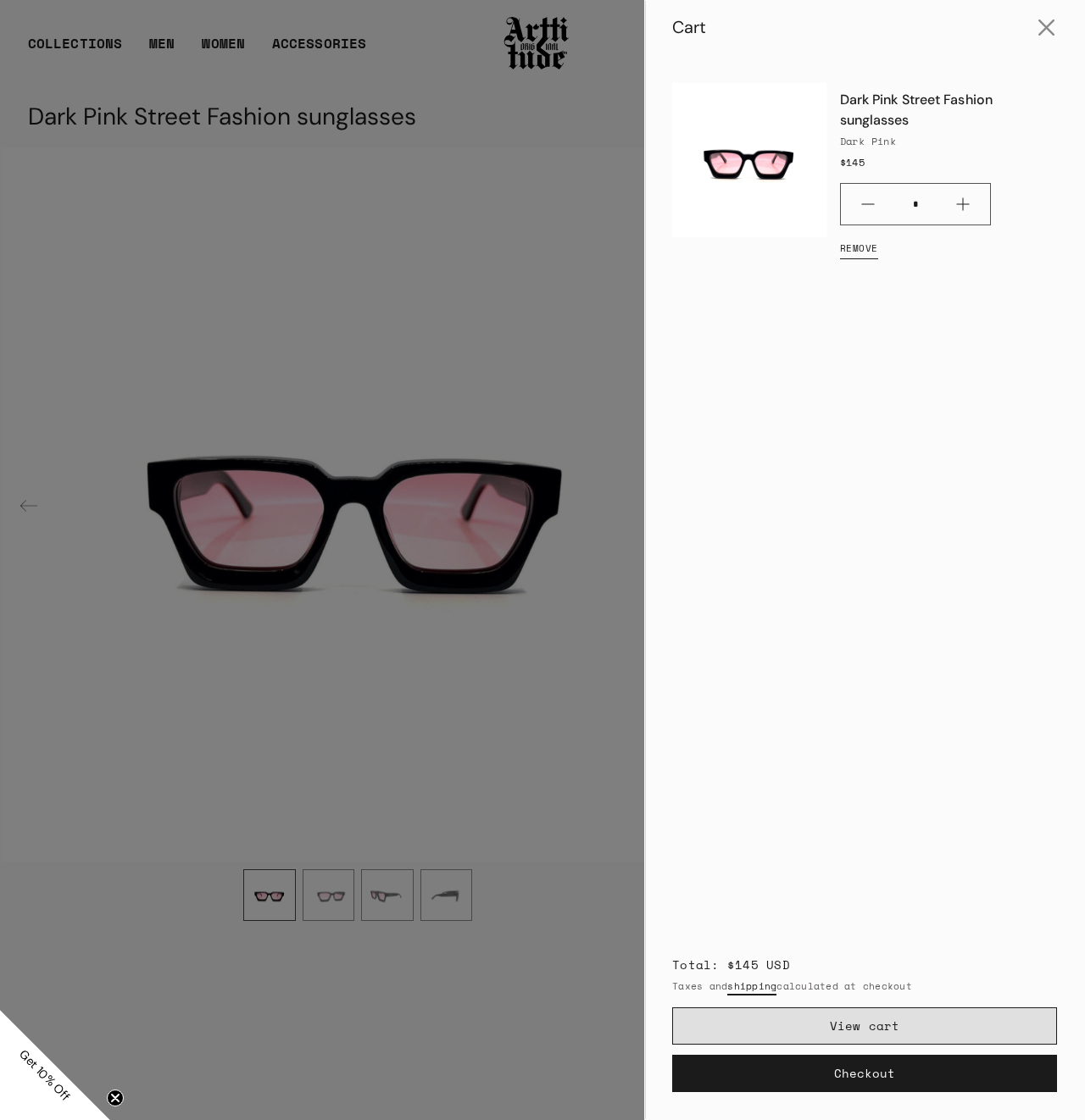
click at [876, 1019] on link "View cart" at bounding box center [864, 1026] width 385 height 37
